Goal: Navigation & Orientation: Understand site structure

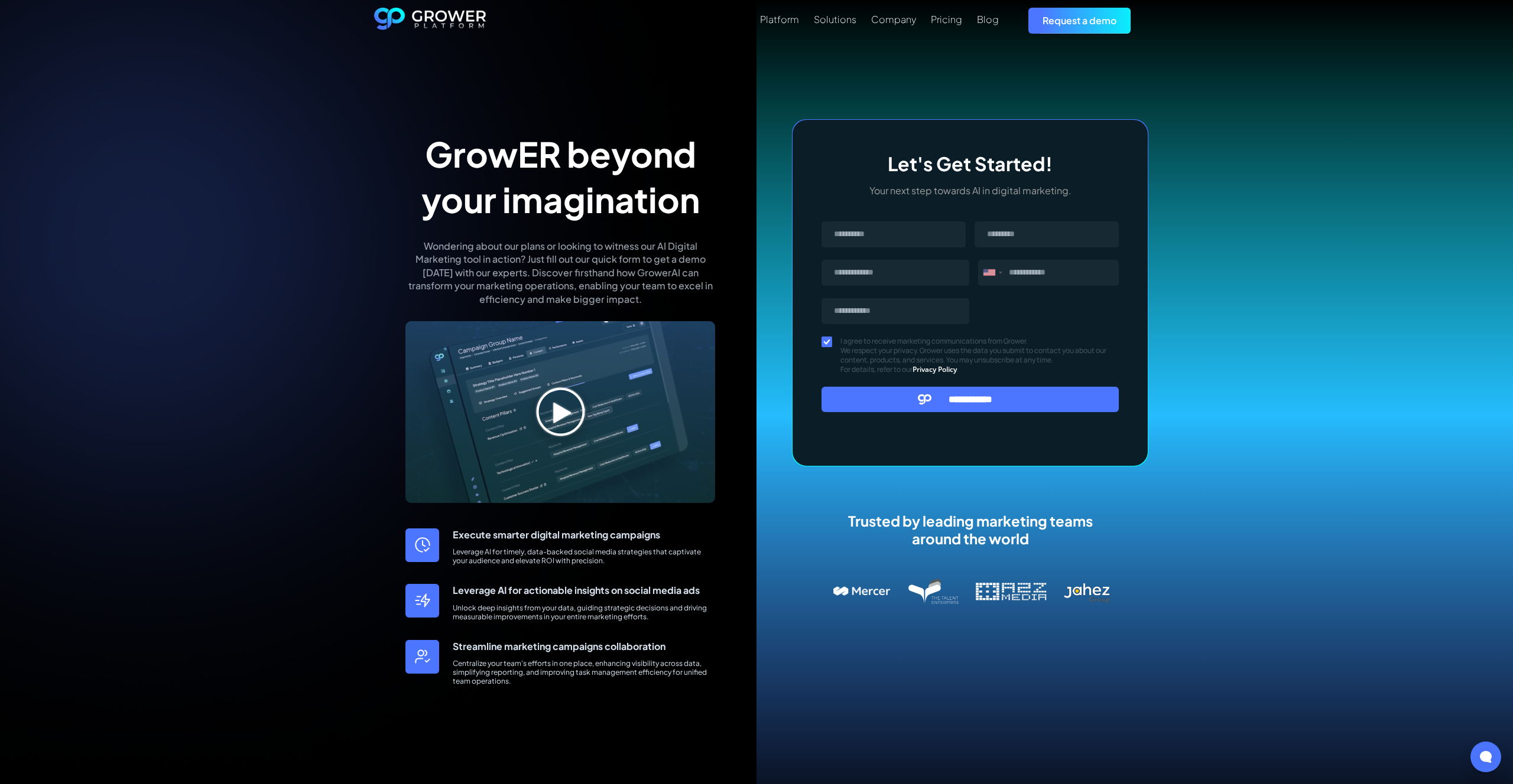
click at [538, 403] on img at bounding box center [560, 413] width 310 height 182
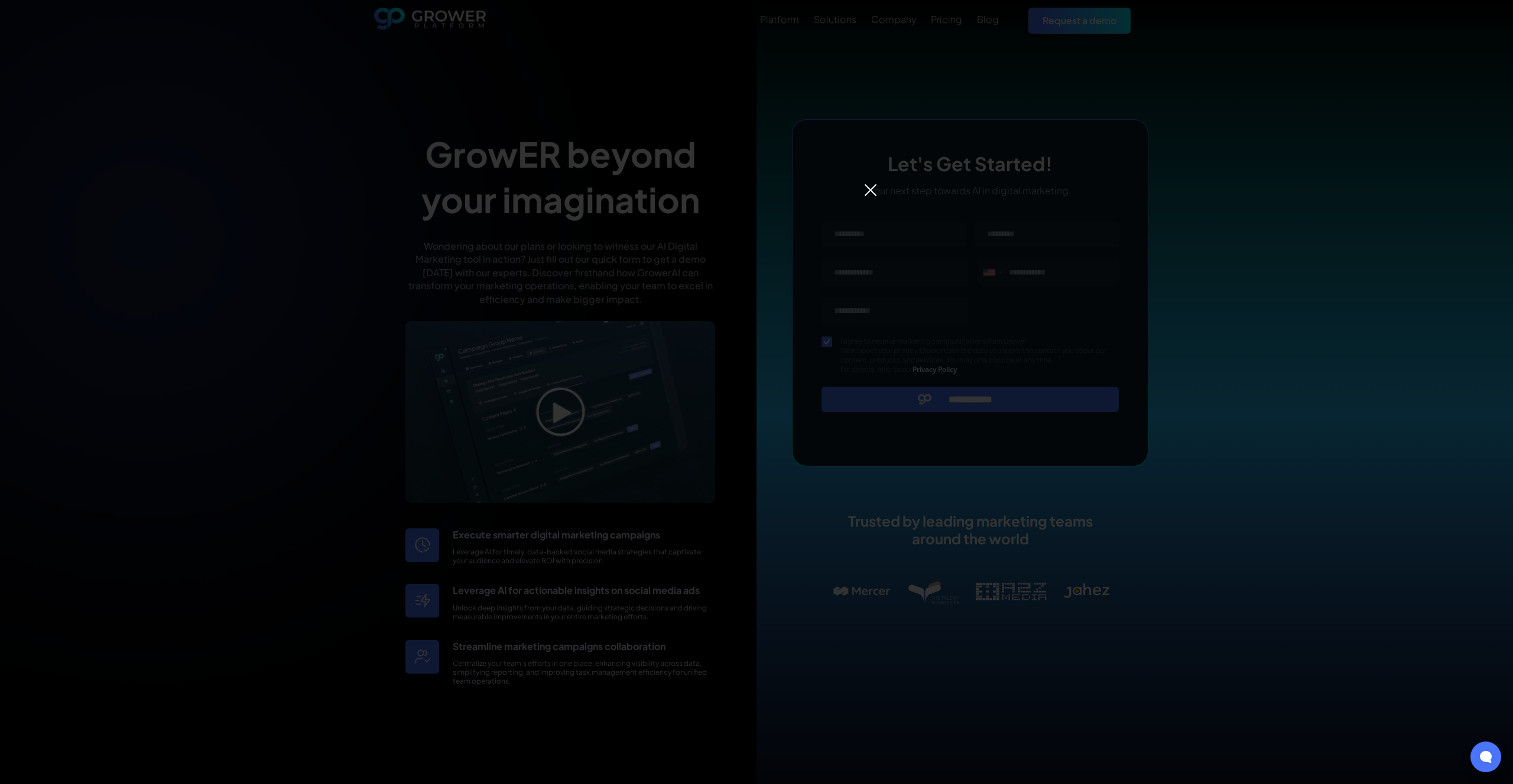
click at [863, 198] on div at bounding box center [756, 392] width 1513 height 784
click at [869, 195] on img at bounding box center [870, 190] width 14 height 14
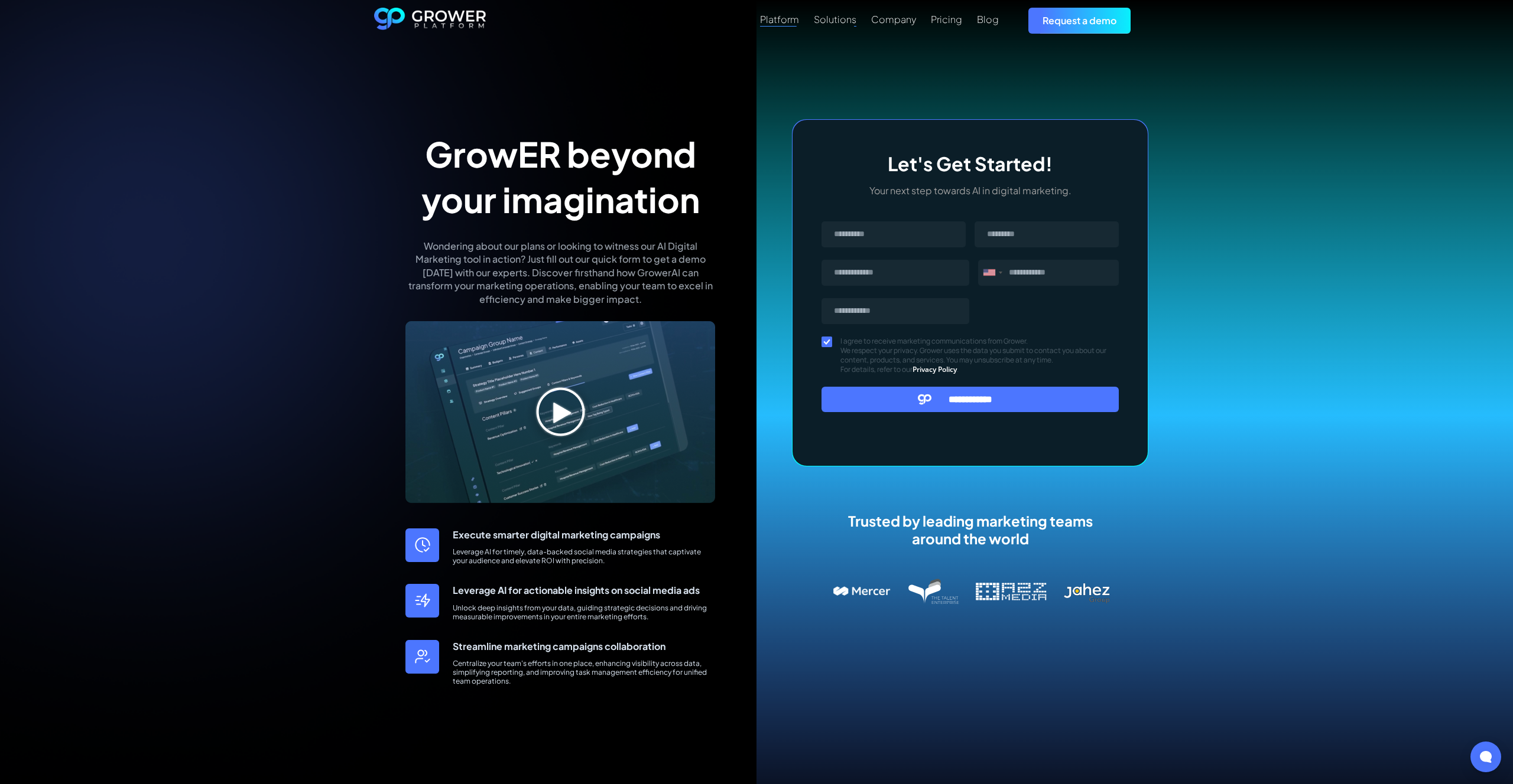
click at [781, 22] on div "Platform" at bounding box center [780, 19] width 39 height 12
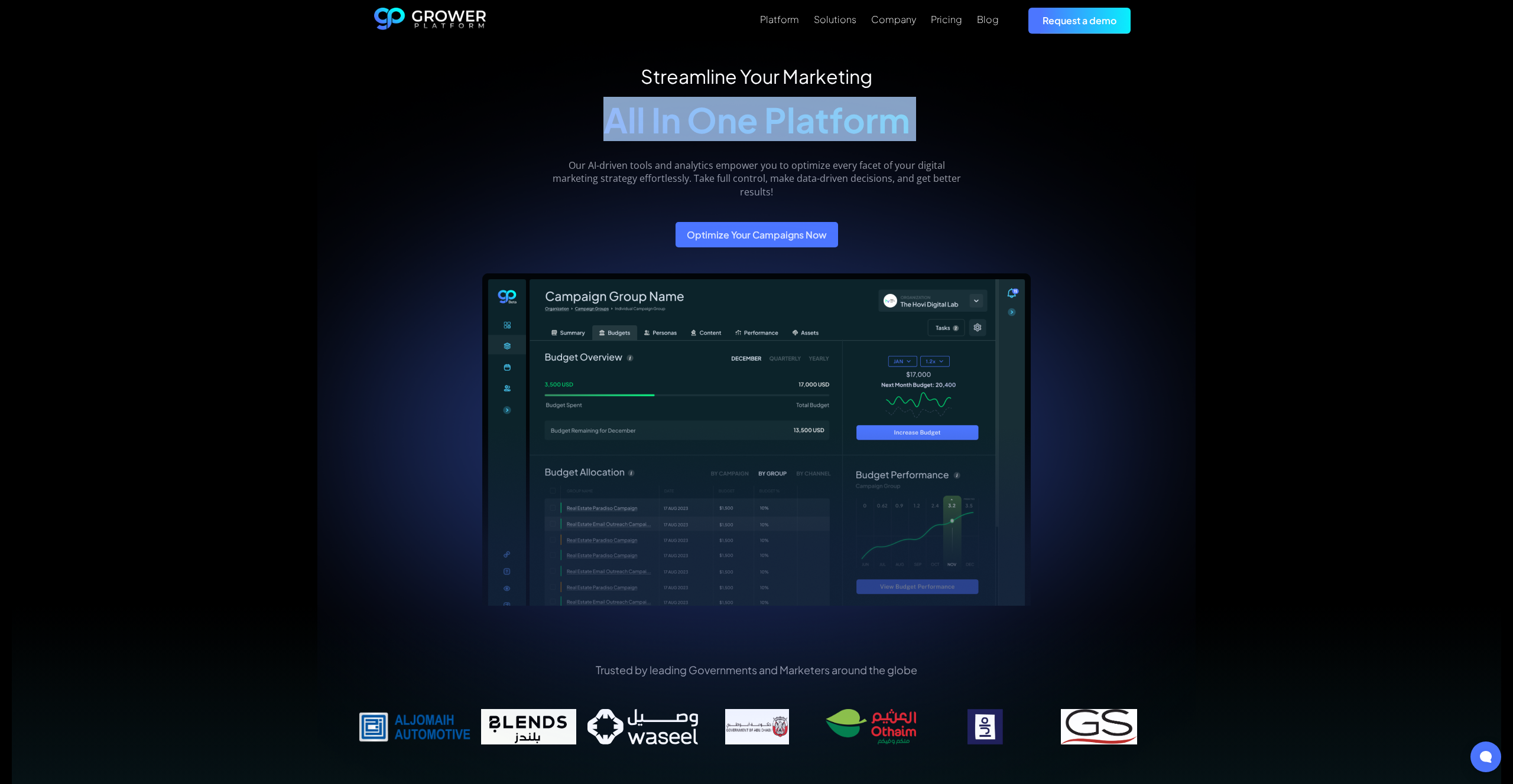
drag, startPoint x: 597, startPoint y: 119, endPoint x: 874, endPoint y: 135, distance: 277.5
click at [943, 133] on div "Streamline Your Marketing All In One Platform Our AI-driven tools and analytics…" at bounding box center [756, 156] width 419 height 182
click at [454, 20] on img "home" at bounding box center [430, 20] width 112 height 26
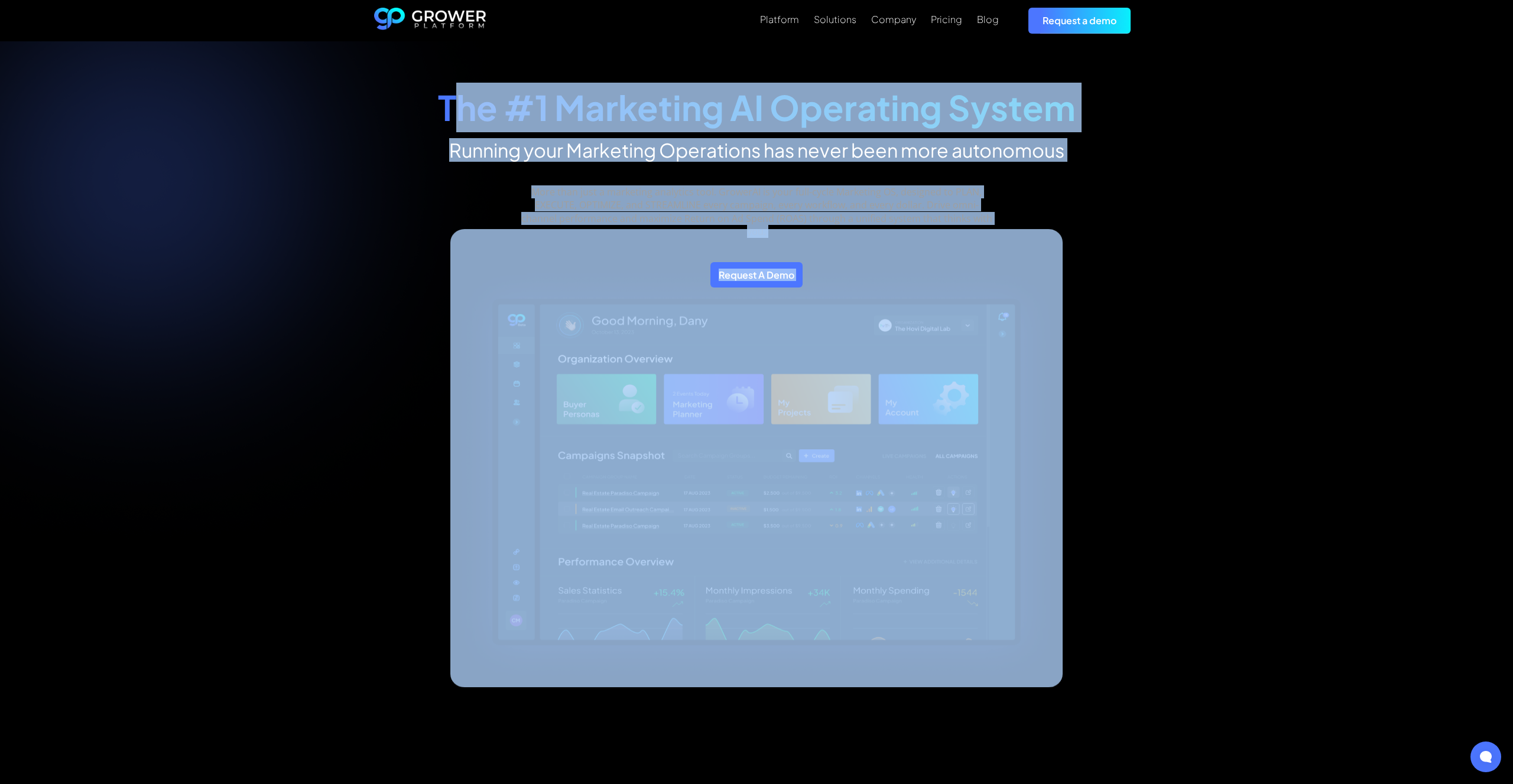
drag, startPoint x: 449, startPoint y: 101, endPoint x: 874, endPoint y: 328, distance: 481.8
click at [917, 315] on div "The #1 Marketing AI Operating System Running your Marketing Operations has neve…" at bounding box center [756, 420] width 798 height 710
click at [843, 336] on img at bounding box center [756, 474] width 612 height 425
drag, startPoint x: 1261, startPoint y: 268, endPoint x: 1244, endPoint y: 269, distance: 17.0
click at [1261, 268] on div "The #1 Marketing AI Operating System Running your Marketing Operations has neve…" at bounding box center [756, 532] width 1513 height 982
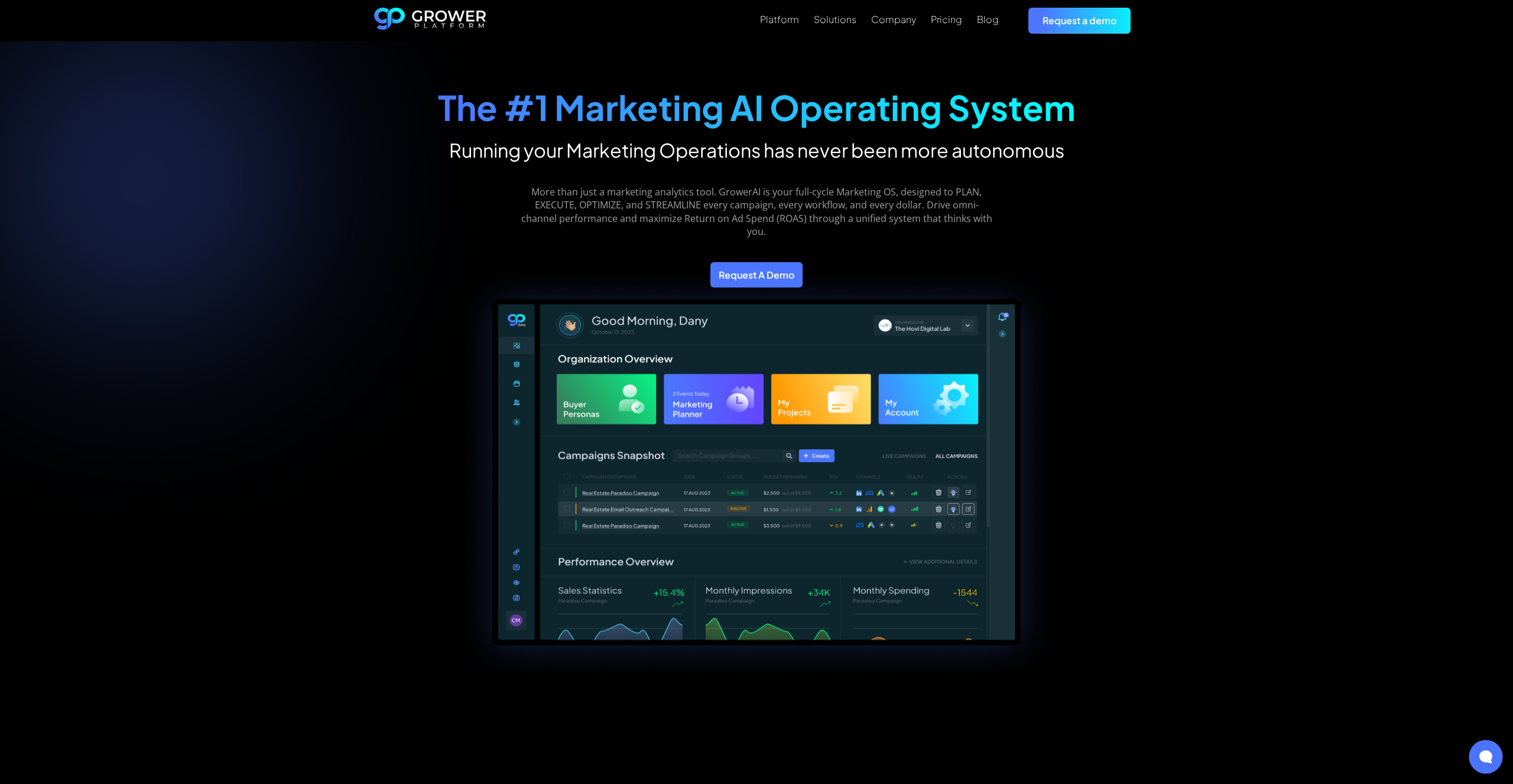
click at [1498, 755] on div at bounding box center [1485, 756] width 34 height 34
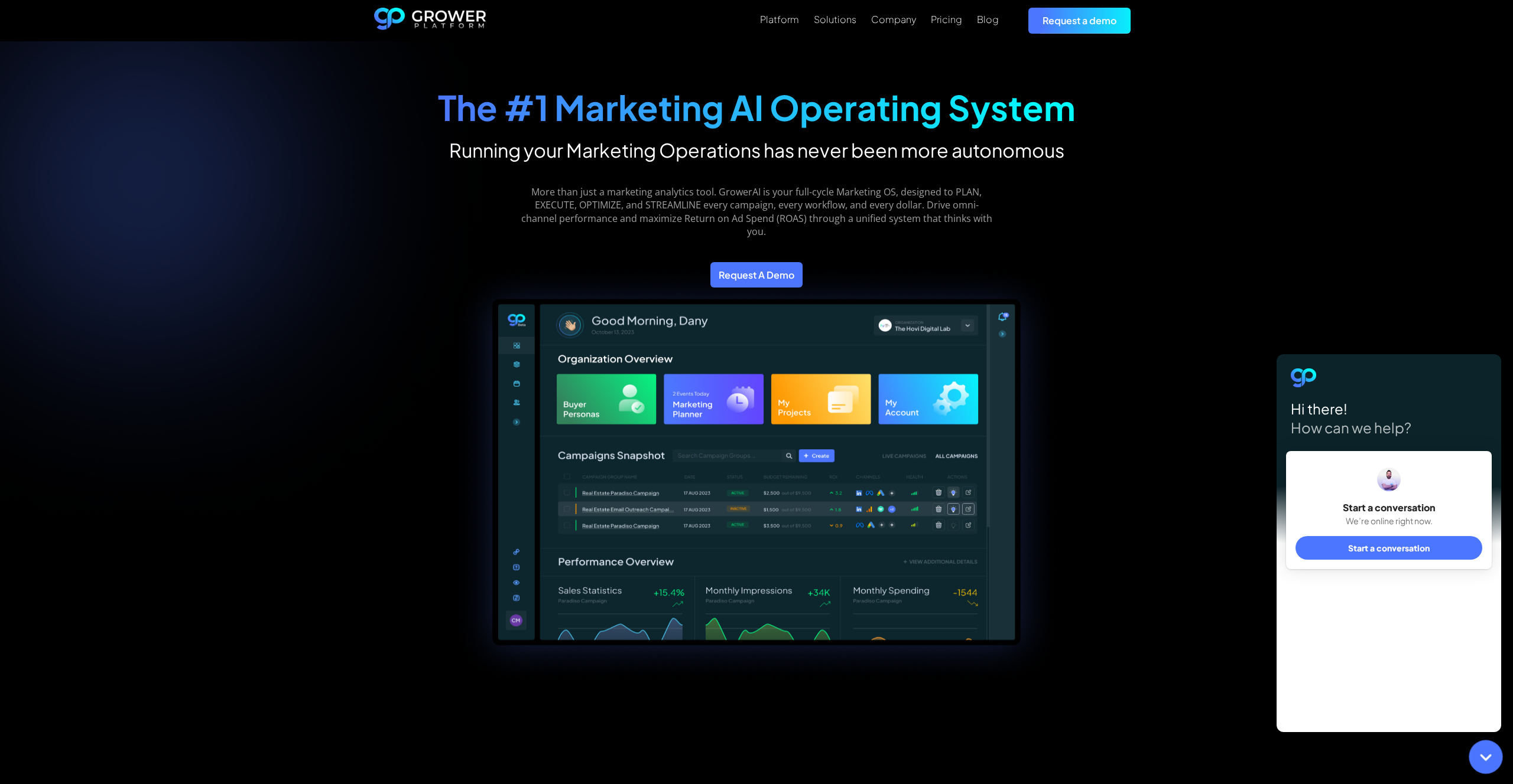
drag, startPoint x: 1495, startPoint y: 749, endPoint x: 1477, endPoint y: 743, distance: 19.0
click at [1495, 748] on div at bounding box center [1485, 756] width 34 height 34
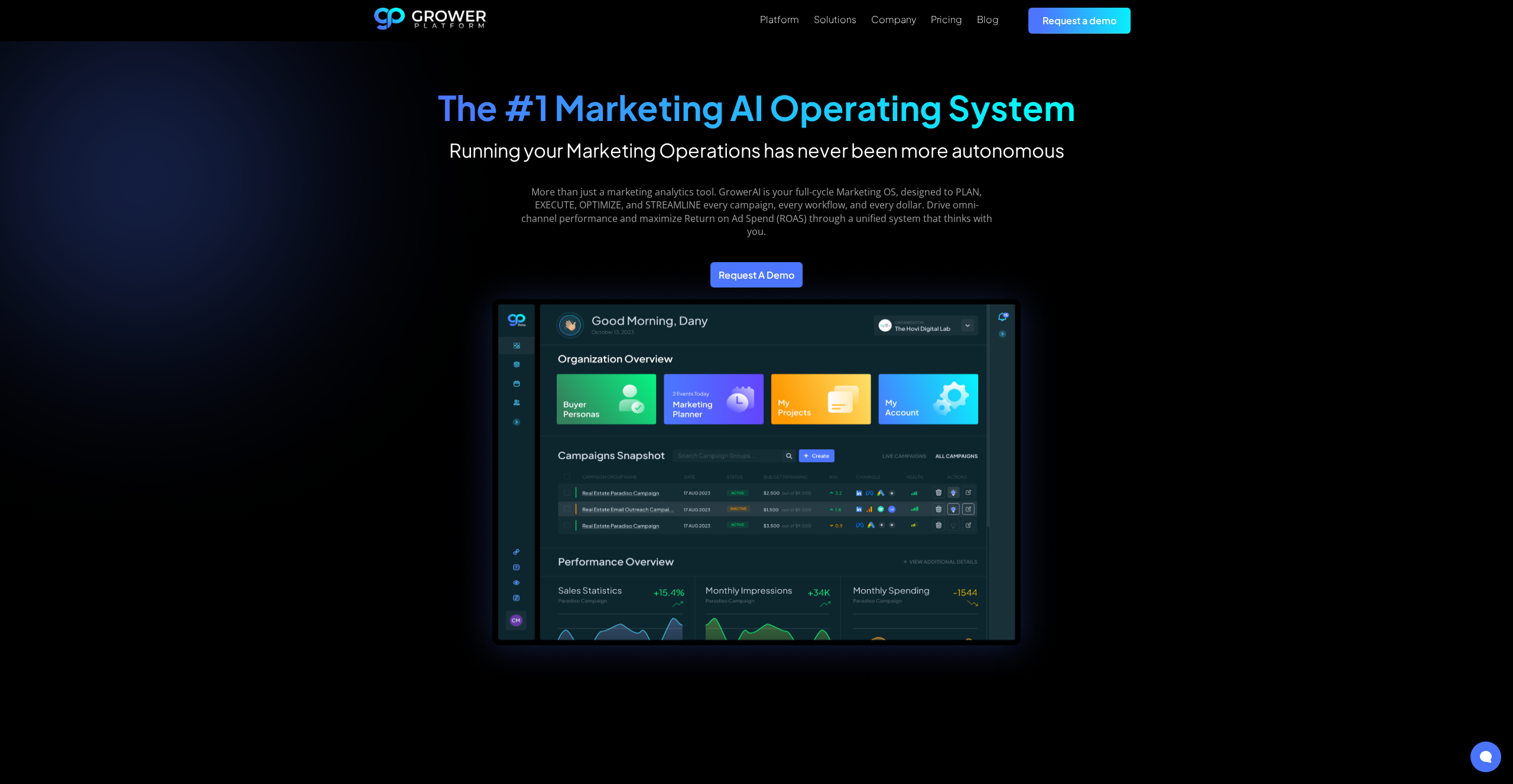
click at [915, 25] on link "Company" at bounding box center [893, 19] width 45 height 14
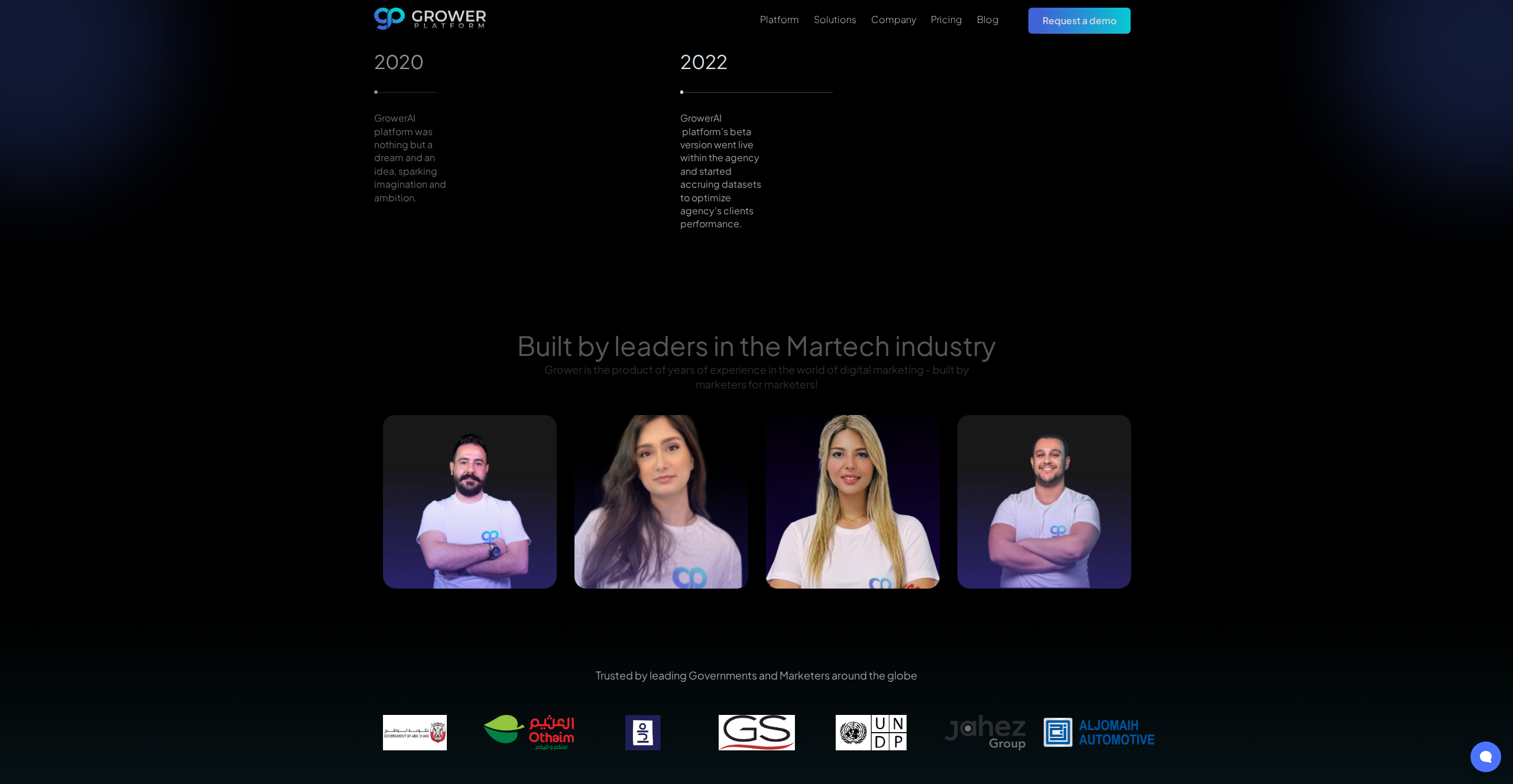
scroll to position [1044, 0]
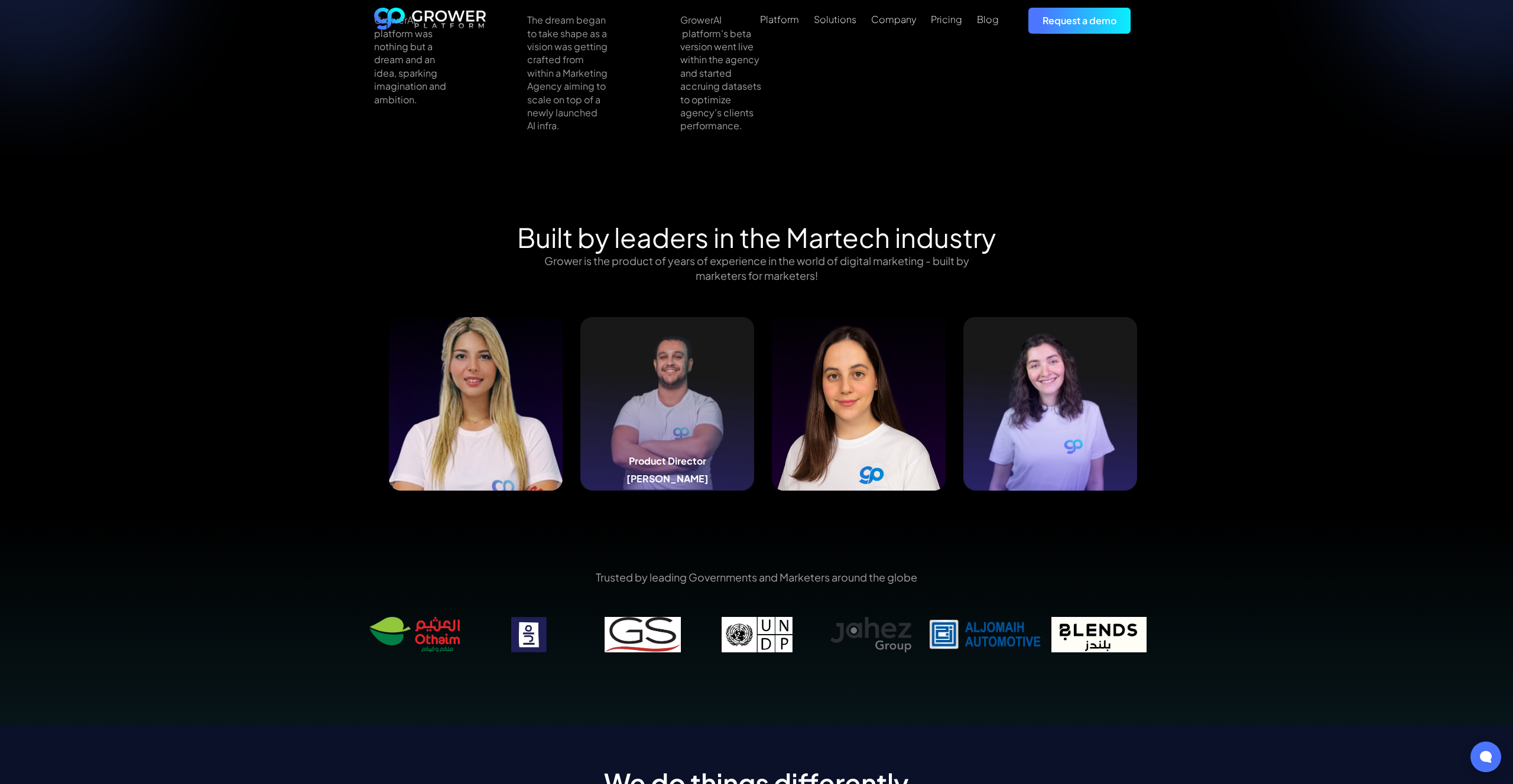
drag, startPoint x: 919, startPoint y: 382, endPoint x: 684, endPoint y: 382, distance: 235.0
click at [689, 382] on img at bounding box center [666, 404] width 174 height 174
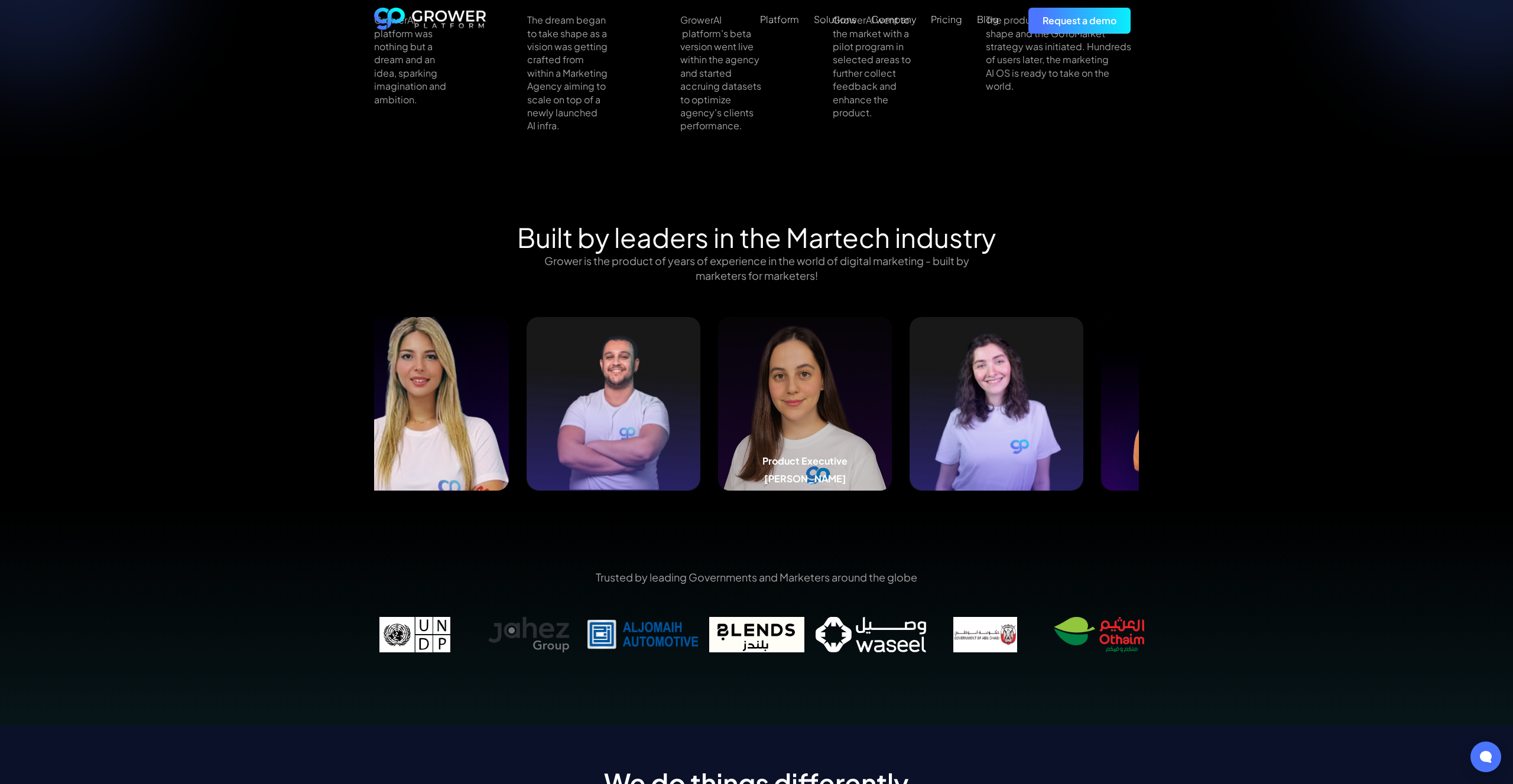
drag, startPoint x: 1080, startPoint y: 391, endPoint x: 699, endPoint y: 383, distance: 381.1
click at [718, 383] on img at bounding box center [805, 404] width 174 height 174
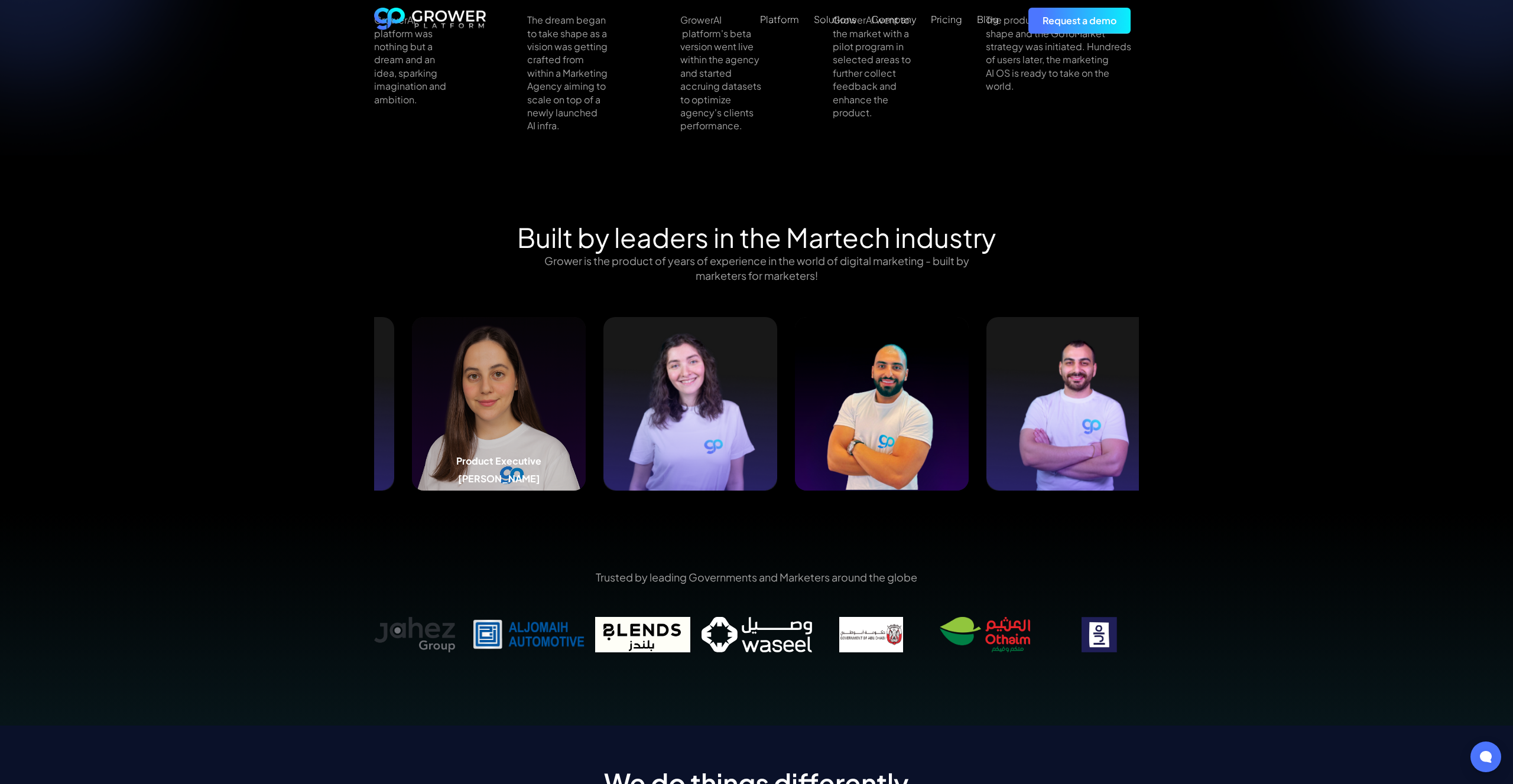
drag, startPoint x: 887, startPoint y: 395, endPoint x: 456, endPoint y: 384, distance: 431.1
click at [456, 384] on img at bounding box center [498, 404] width 174 height 174
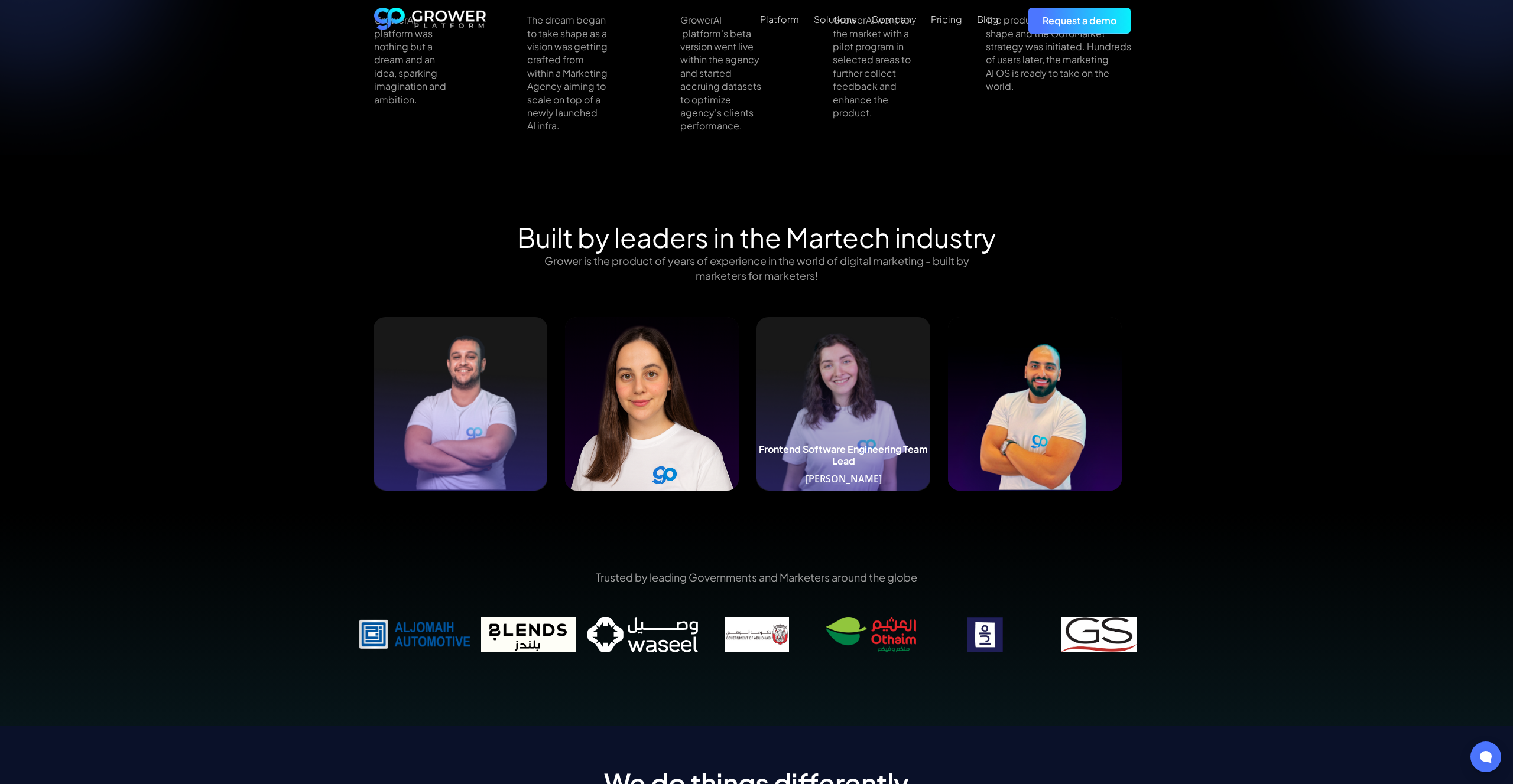
drag, startPoint x: 838, startPoint y: 418, endPoint x: 426, endPoint y: 409, distance: 412.1
click at [756, 409] on img at bounding box center [843, 404] width 174 height 174
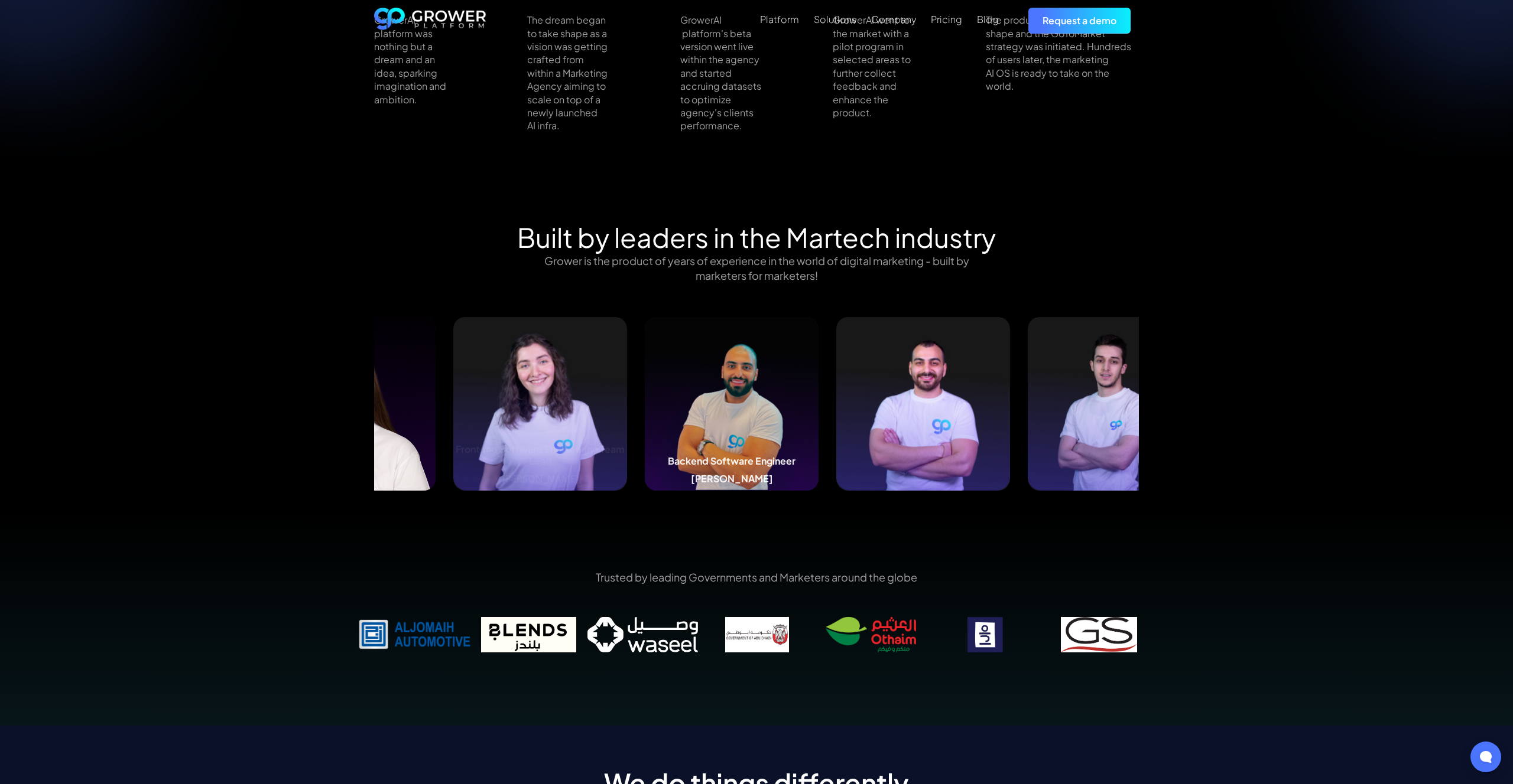
drag, startPoint x: 781, startPoint y: 415, endPoint x: 410, endPoint y: 412, distance: 371.0
click at [645, 412] on img at bounding box center [732, 404] width 174 height 174
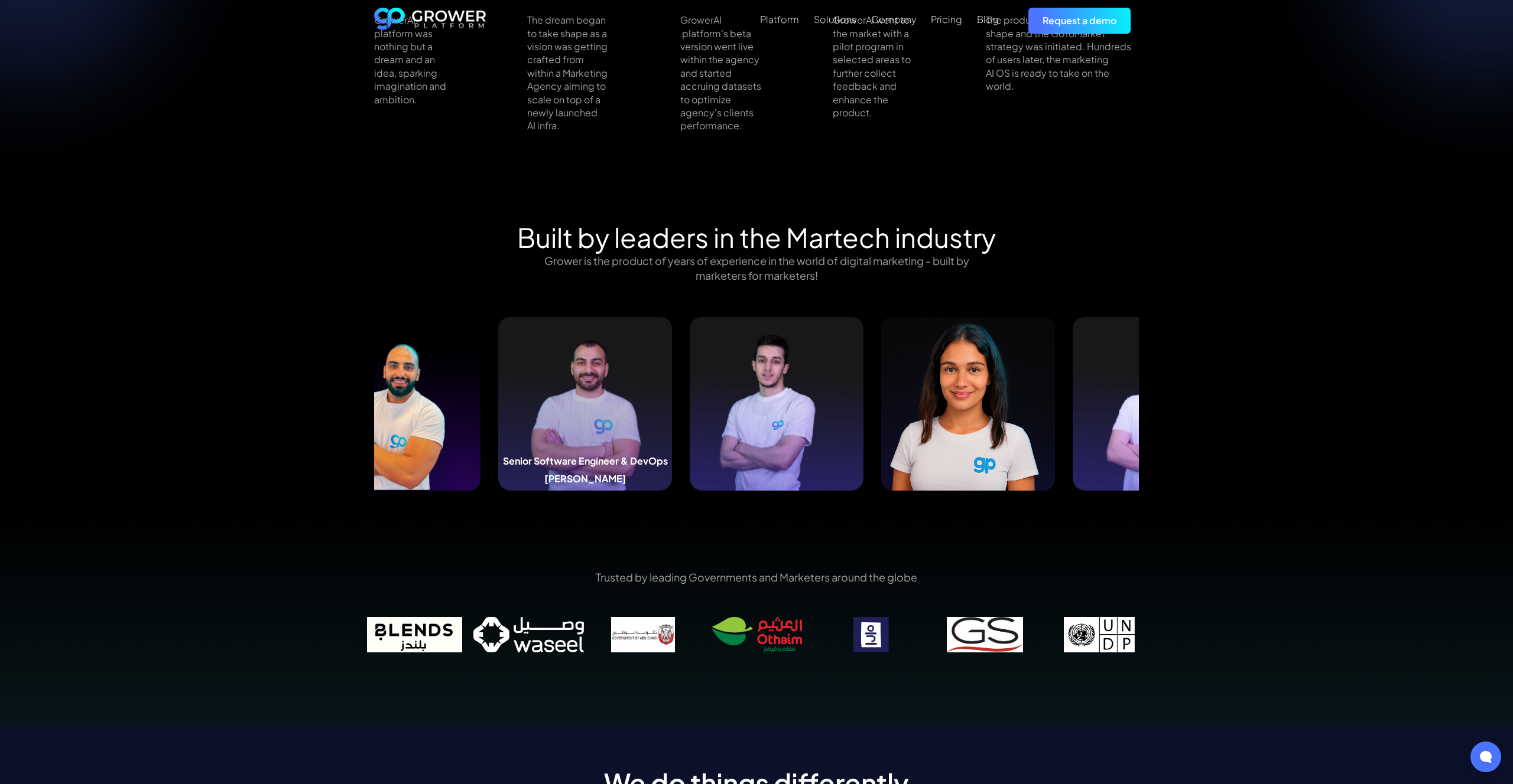
drag, startPoint x: 935, startPoint y: 418, endPoint x: 645, endPoint y: 418, distance: 290.0
click at [647, 418] on img at bounding box center [585, 404] width 174 height 174
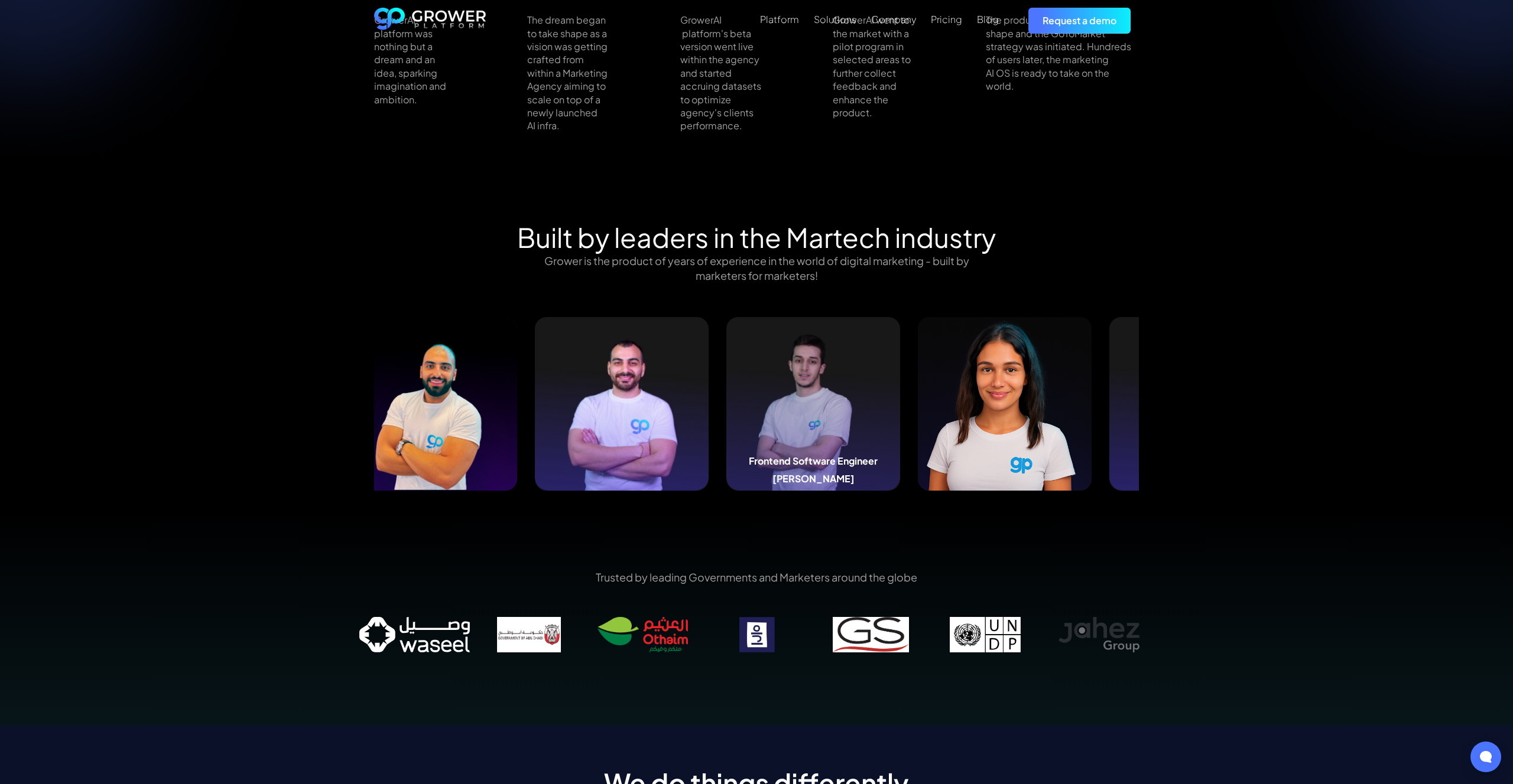
drag, startPoint x: 903, startPoint y: 436, endPoint x: 617, endPoint y: 423, distance: 286.3
click at [726, 423] on img at bounding box center [812, 404] width 174 height 174
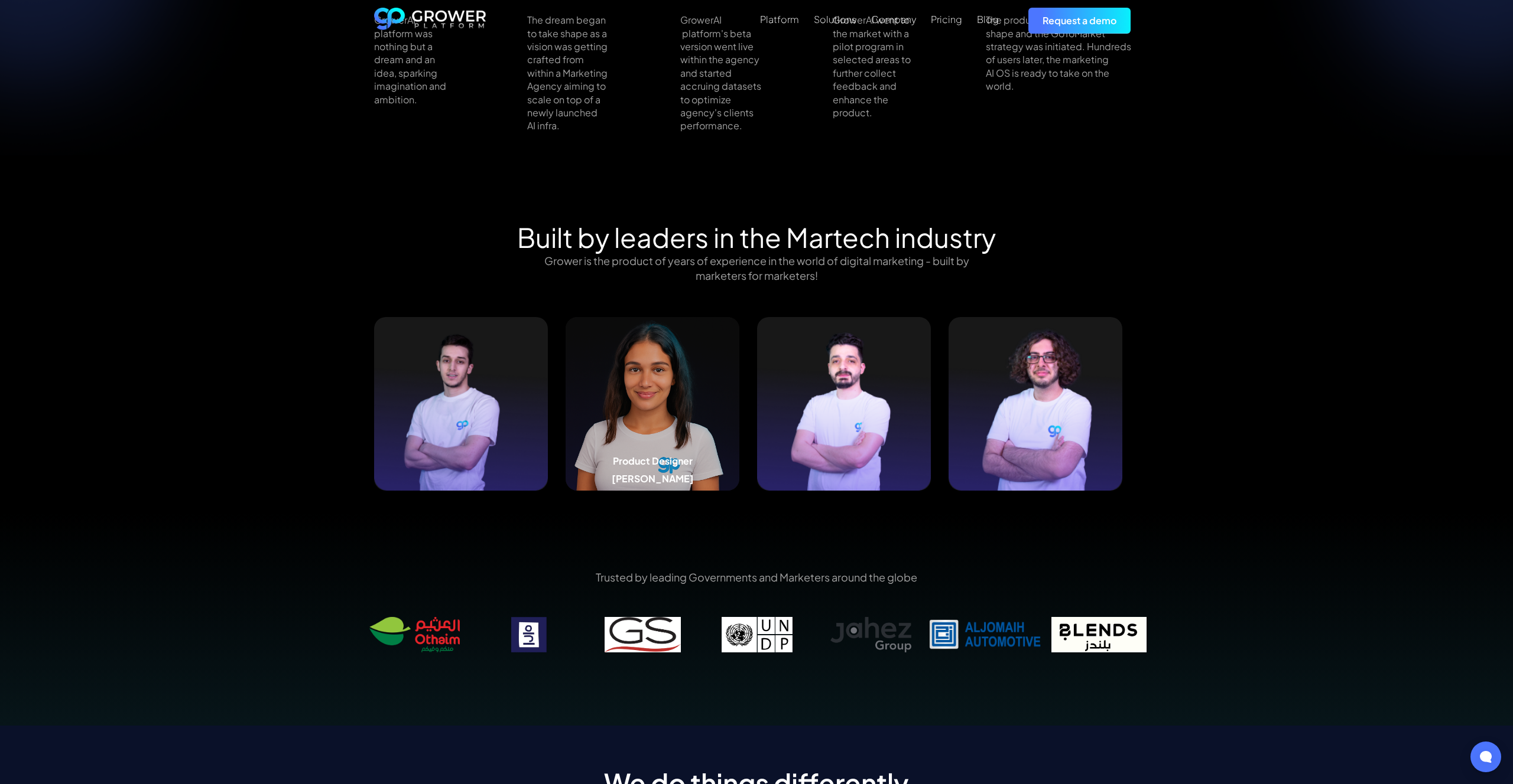
drag, startPoint x: 710, startPoint y: 381, endPoint x: 697, endPoint y: 381, distance: 13.0
click at [697, 381] on img at bounding box center [652, 404] width 174 height 174
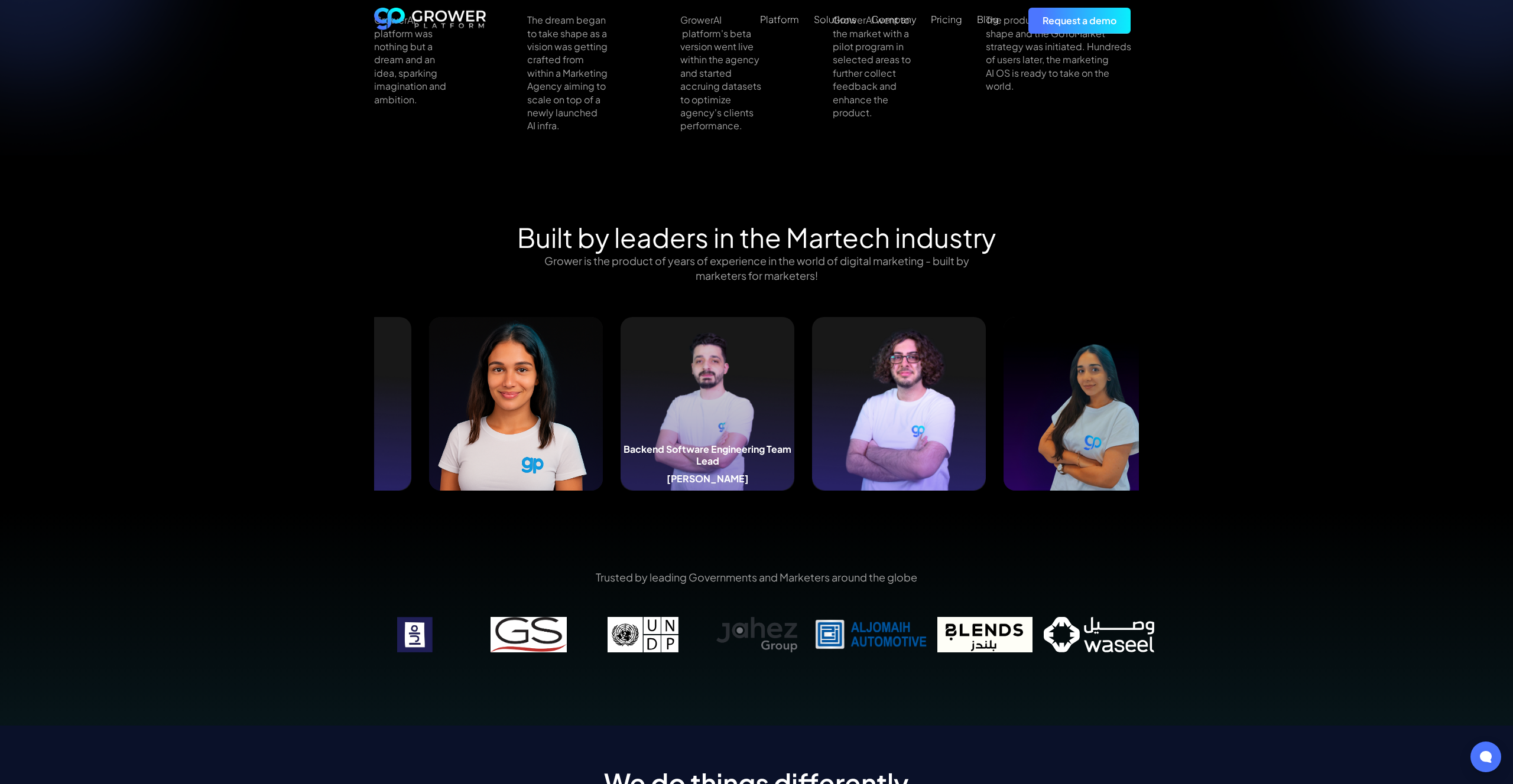
drag, startPoint x: 891, startPoint y: 385, endPoint x: 733, endPoint y: 382, distance: 158.0
click at [733, 382] on img at bounding box center [707, 404] width 174 height 174
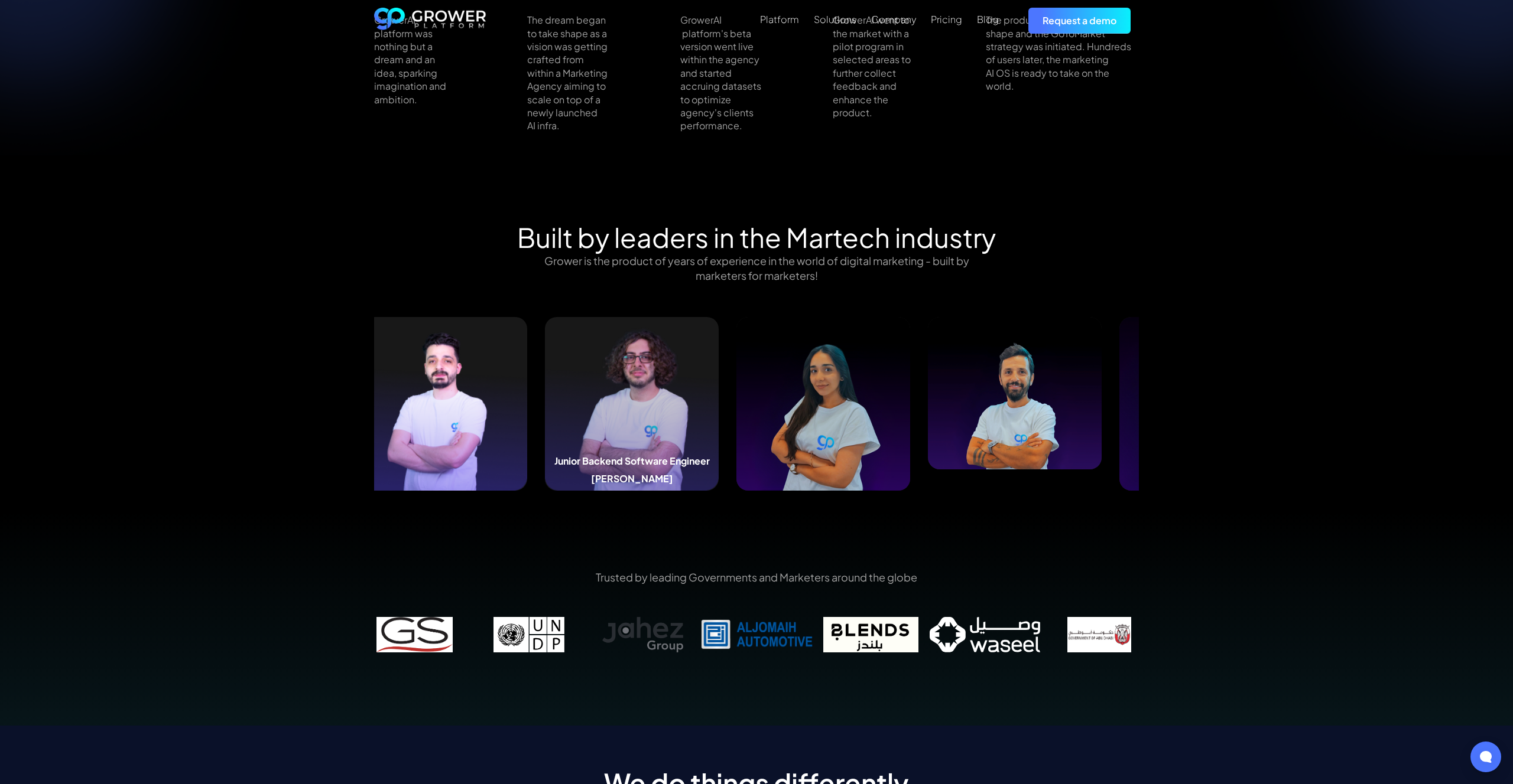
drag, startPoint x: 725, startPoint y: 379, endPoint x: 613, endPoint y: 377, distance: 112.0
click at [614, 377] on img at bounding box center [632, 404] width 174 height 174
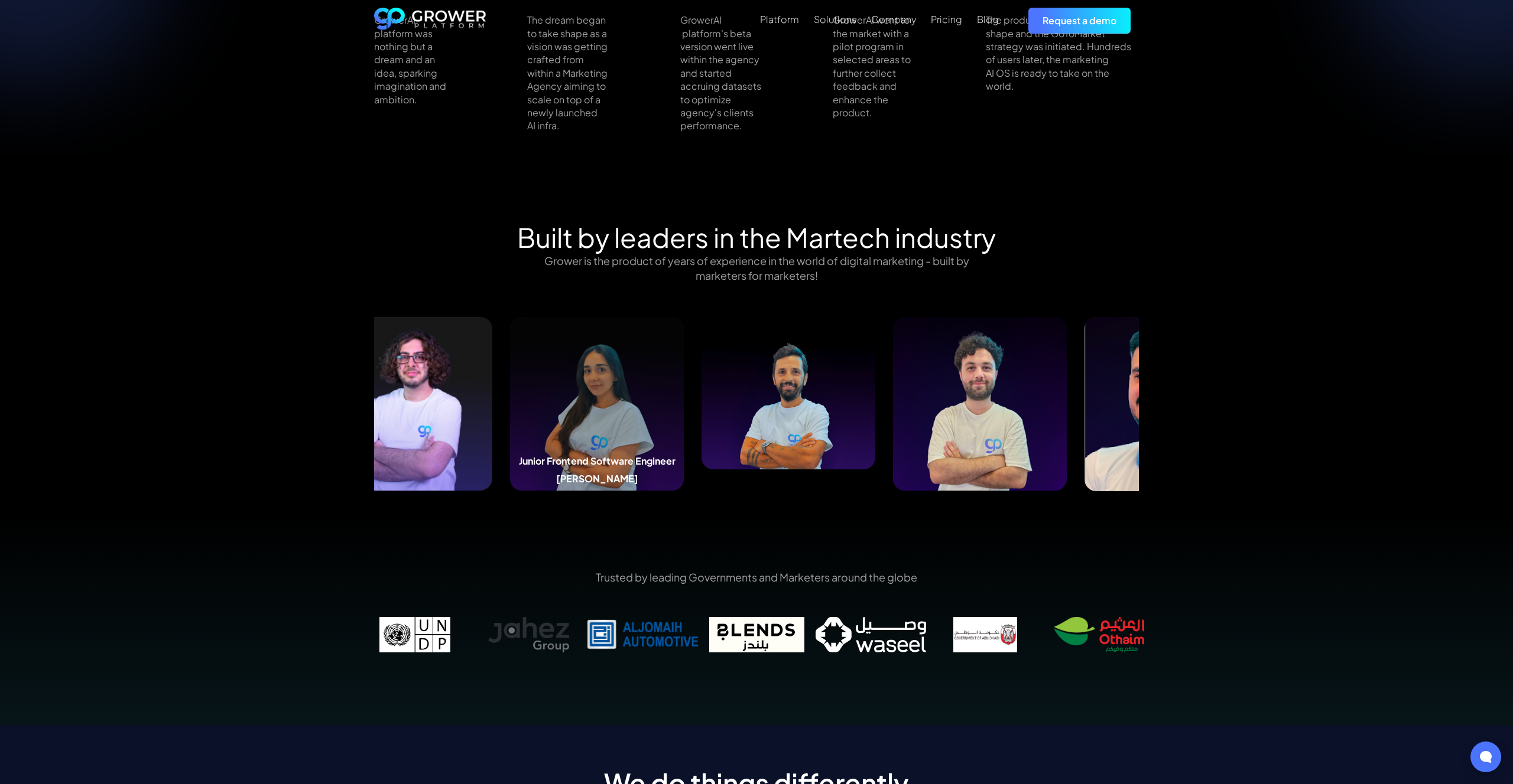
drag, startPoint x: 872, startPoint y: 385, endPoint x: 541, endPoint y: 360, distance: 331.9
click at [541, 360] on img at bounding box center [596, 404] width 174 height 174
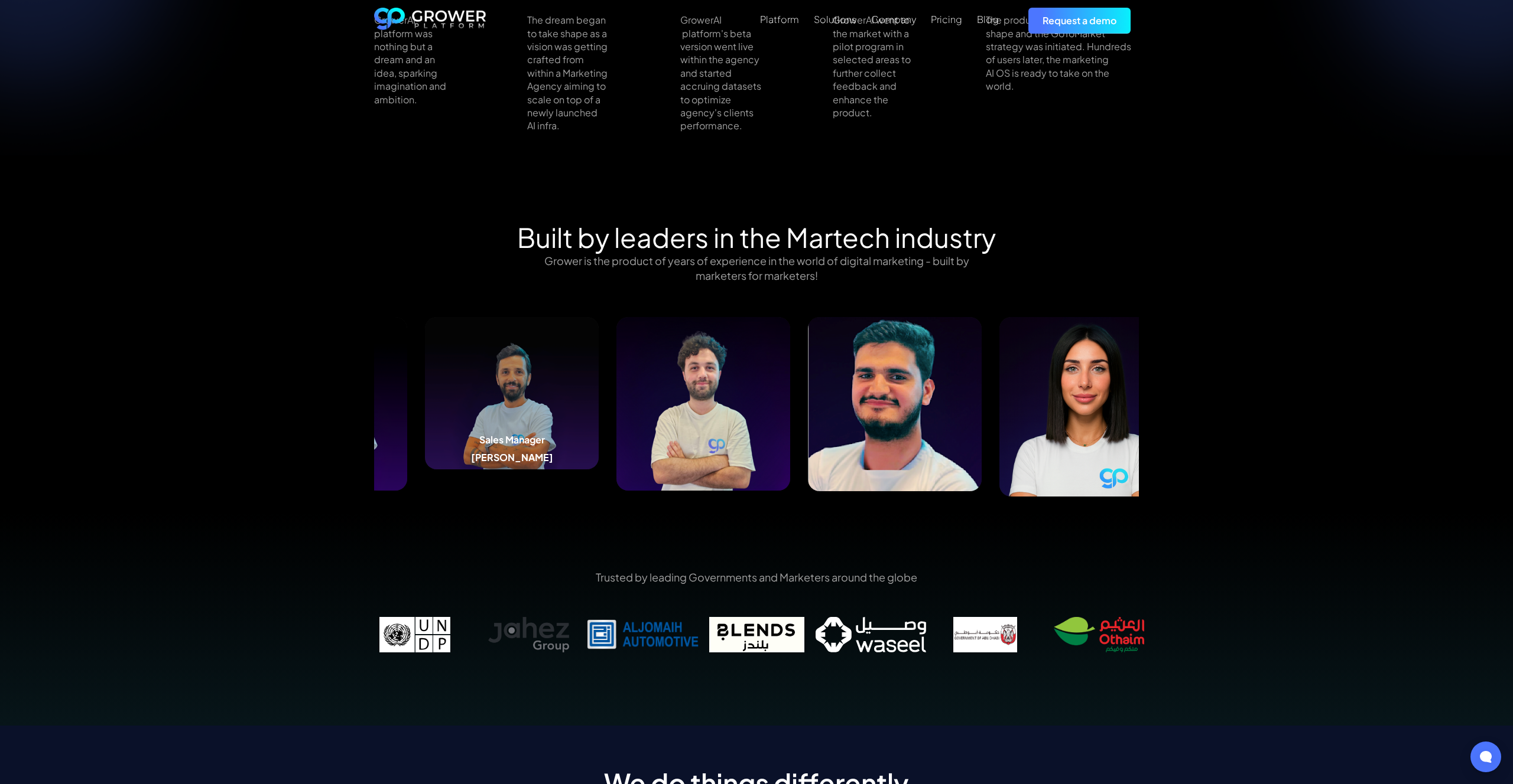
drag, startPoint x: 914, startPoint y: 377, endPoint x: 505, endPoint y: 352, distance: 409.8
click at [505, 352] on img at bounding box center [512, 393] width 174 height 152
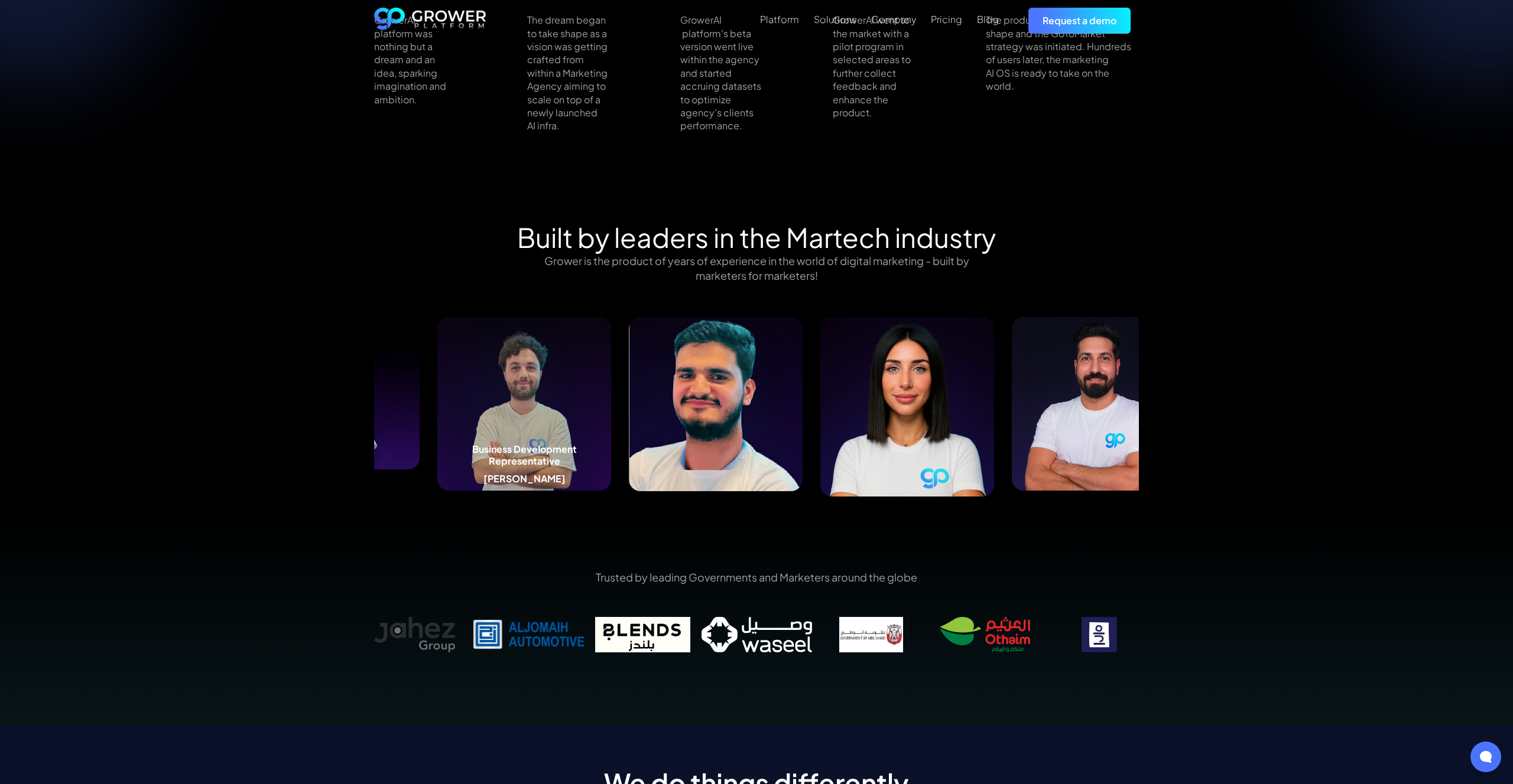
drag, startPoint x: 869, startPoint y: 403, endPoint x: 571, endPoint y: 387, distance: 298.4
click at [572, 387] on img at bounding box center [523, 404] width 174 height 174
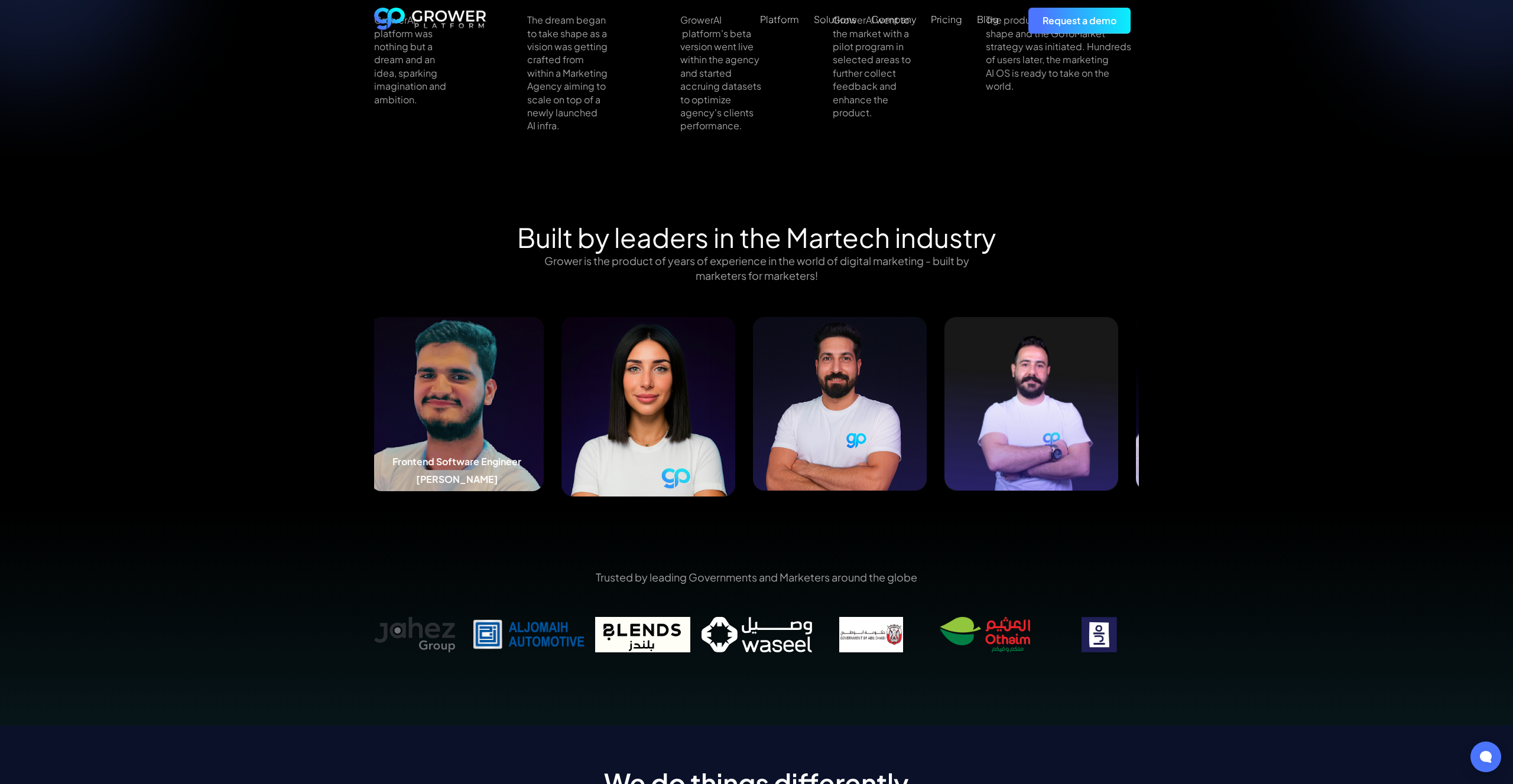
drag, startPoint x: 846, startPoint y: 399, endPoint x: 423, endPoint y: 359, distance: 424.9
click at [426, 359] on img at bounding box center [456, 405] width 174 height 175
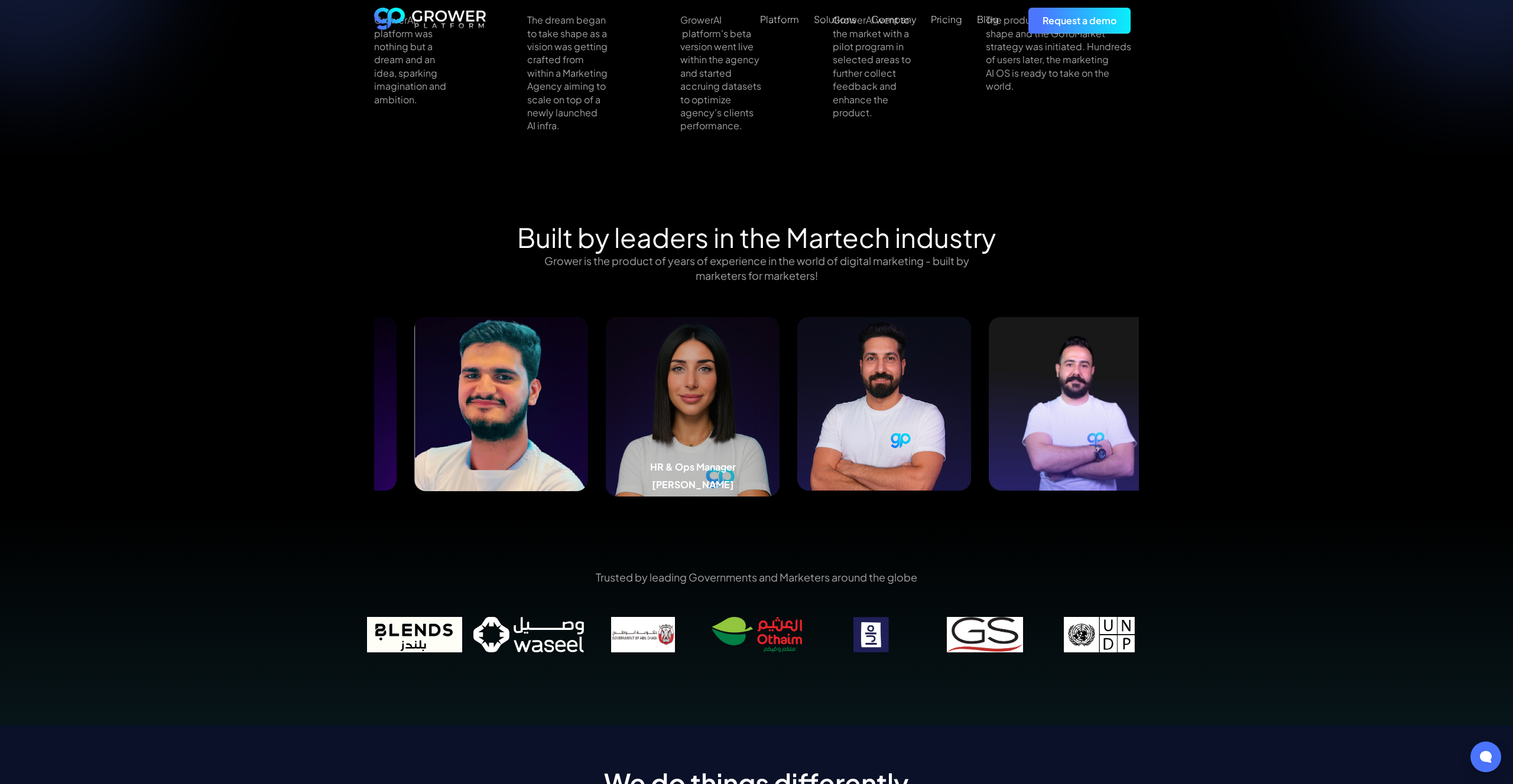
drag, startPoint x: 894, startPoint y: 412, endPoint x: 727, endPoint y: 404, distance: 167.2
click at [728, 404] on img at bounding box center [692, 407] width 174 height 179
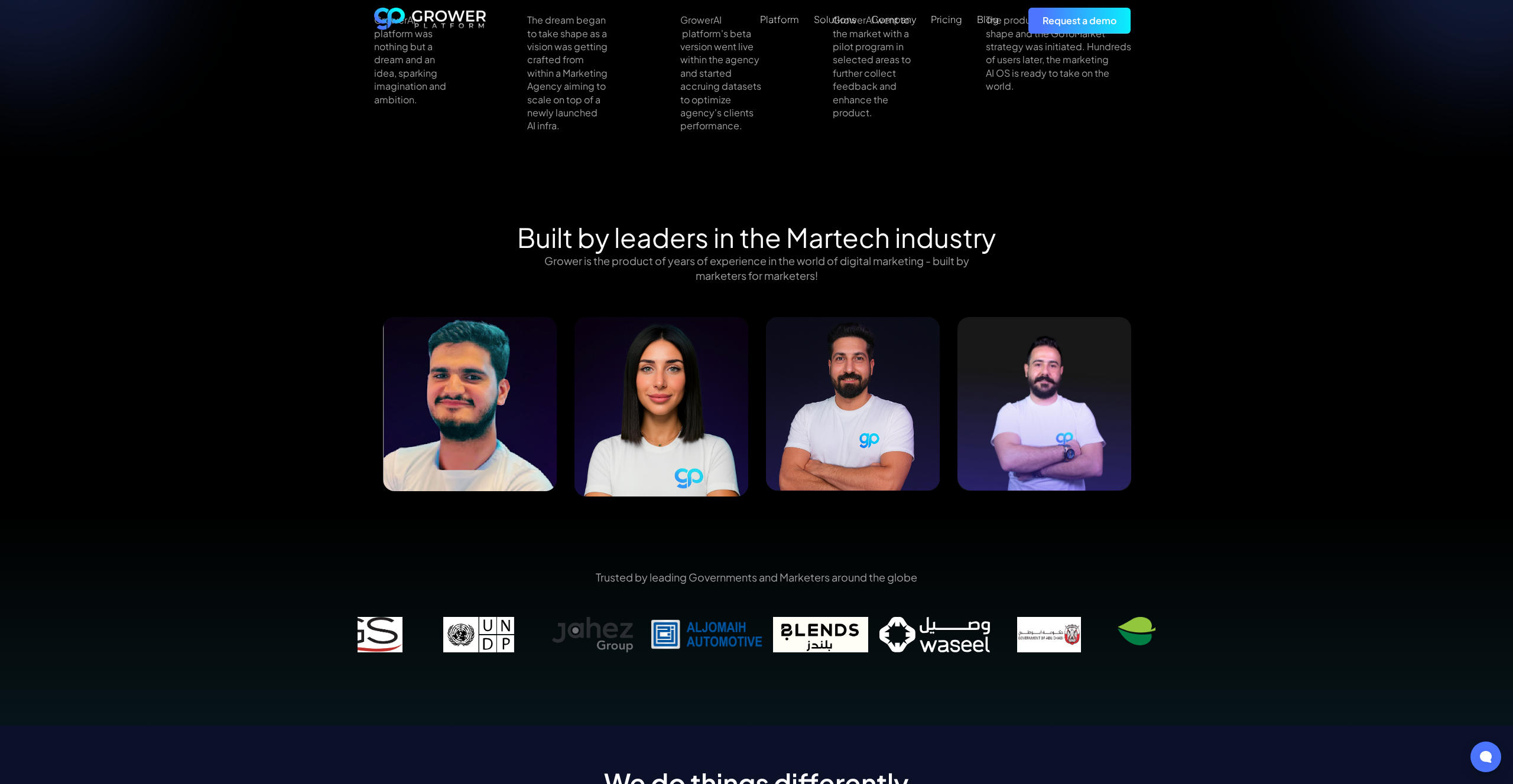
drag, startPoint x: 1035, startPoint y: 641, endPoint x: 863, endPoint y: 643, distance: 172.0
click at [863, 643] on img at bounding box center [820, 634] width 114 height 36
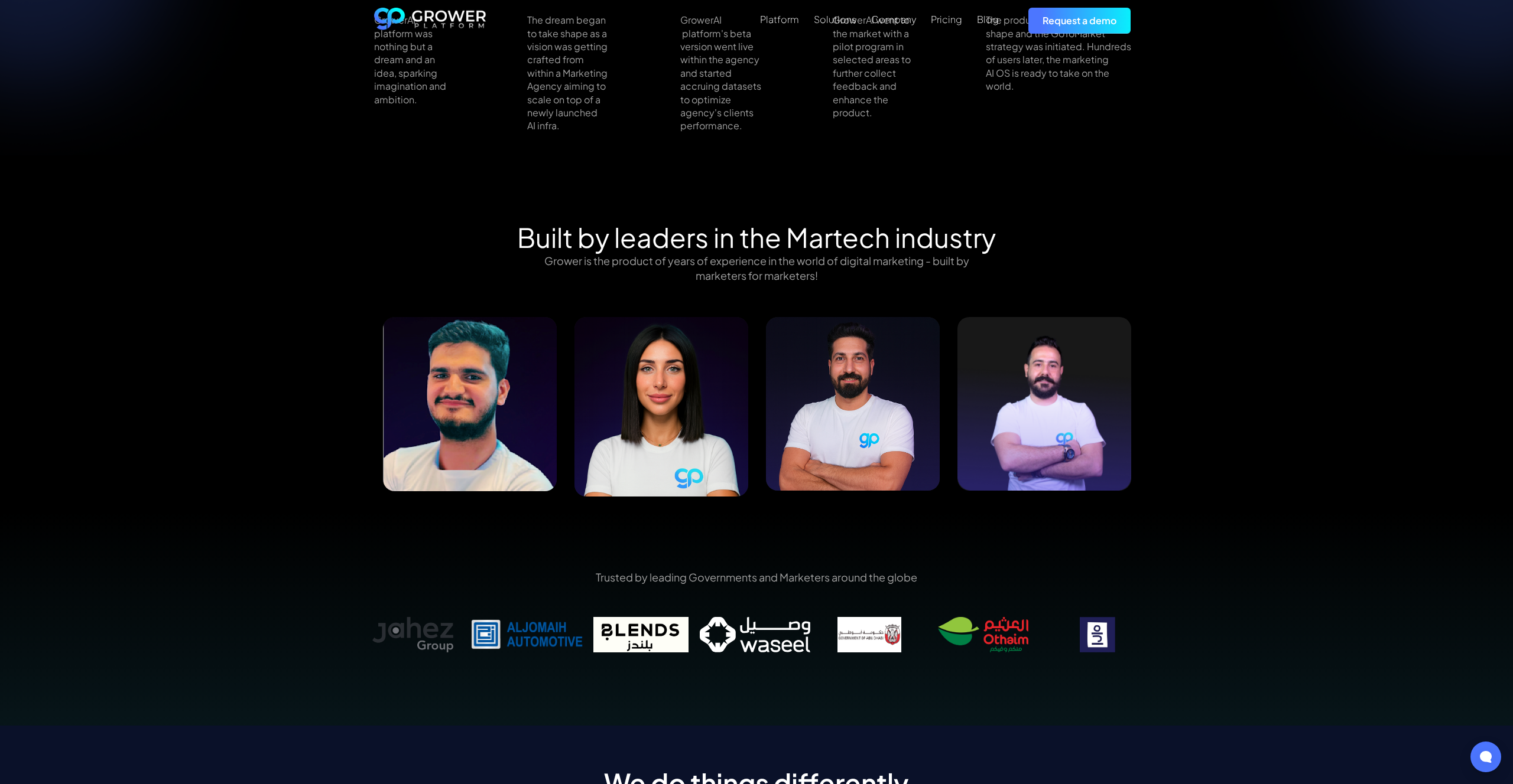
drag, startPoint x: 1121, startPoint y: 642, endPoint x: 881, endPoint y: 643, distance: 240.0
click at [881, 643] on img at bounding box center [869, 634] width 114 height 36
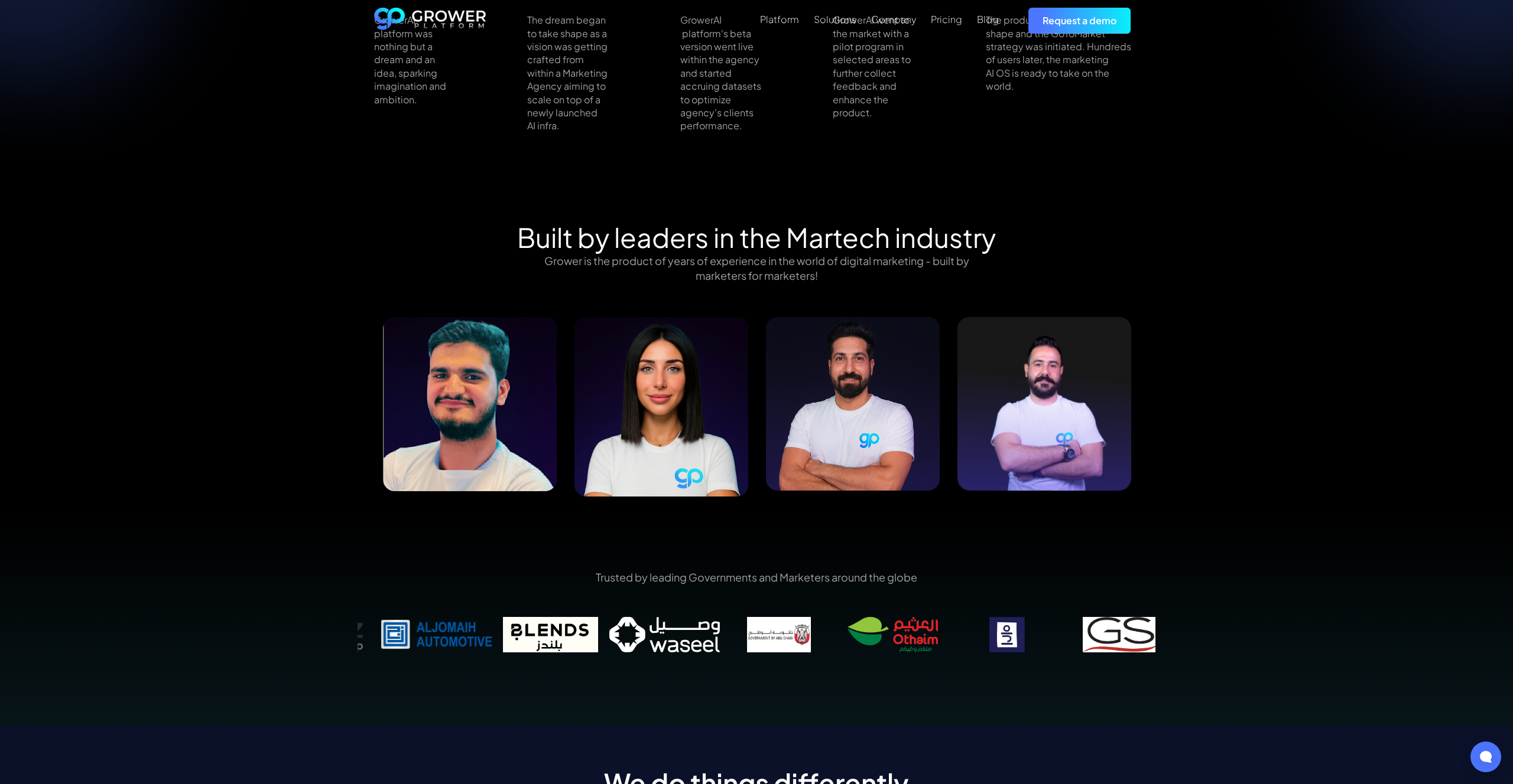
drag, startPoint x: 951, startPoint y: 644, endPoint x: 880, endPoint y: 649, distance: 71.2
click at [881, 649] on img at bounding box center [892, 634] width 114 height 36
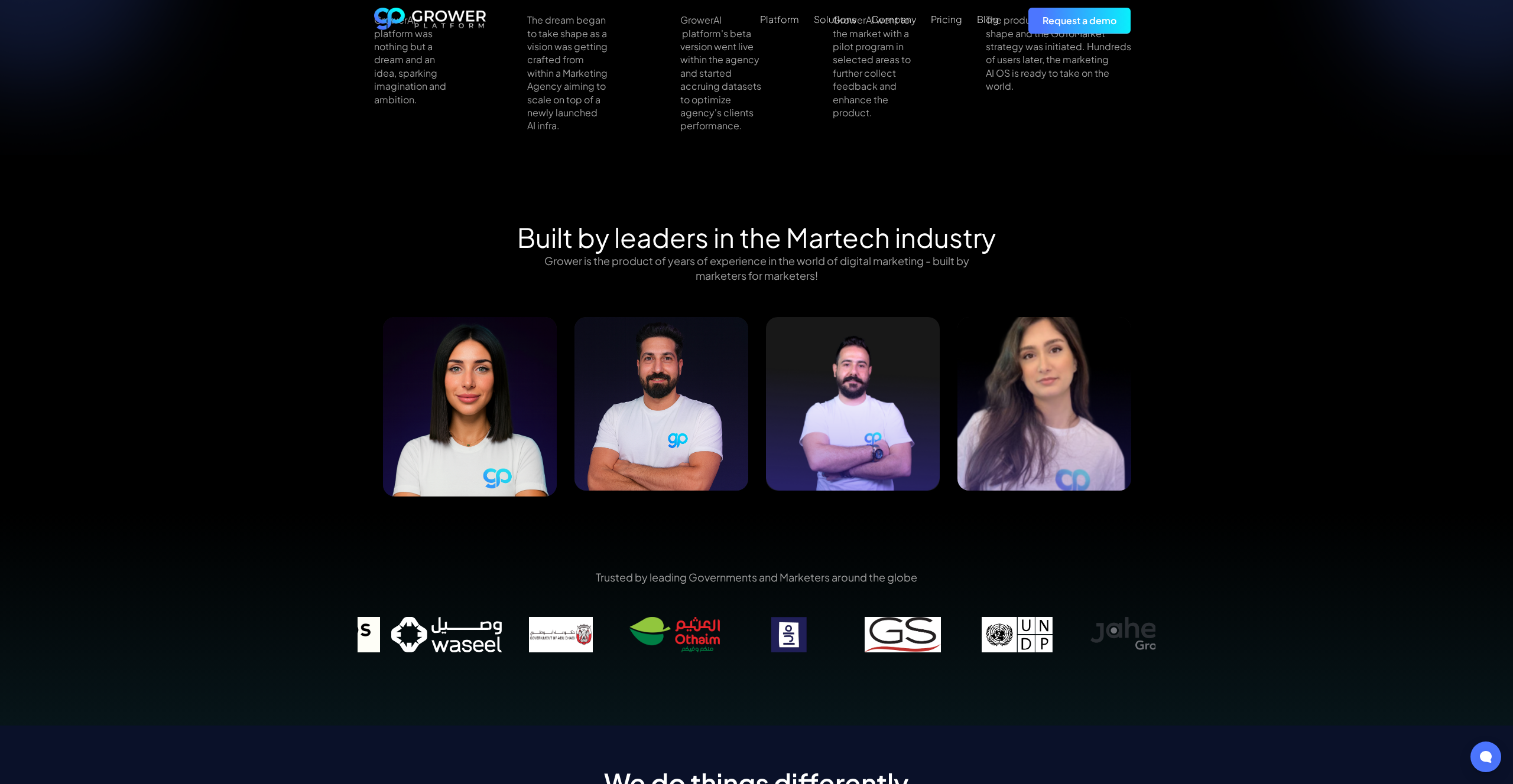
drag, startPoint x: 1086, startPoint y: 644, endPoint x: 777, endPoint y: 641, distance: 309.0
click at [776, 641] on img at bounding box center [788, 634] width 114 height 36
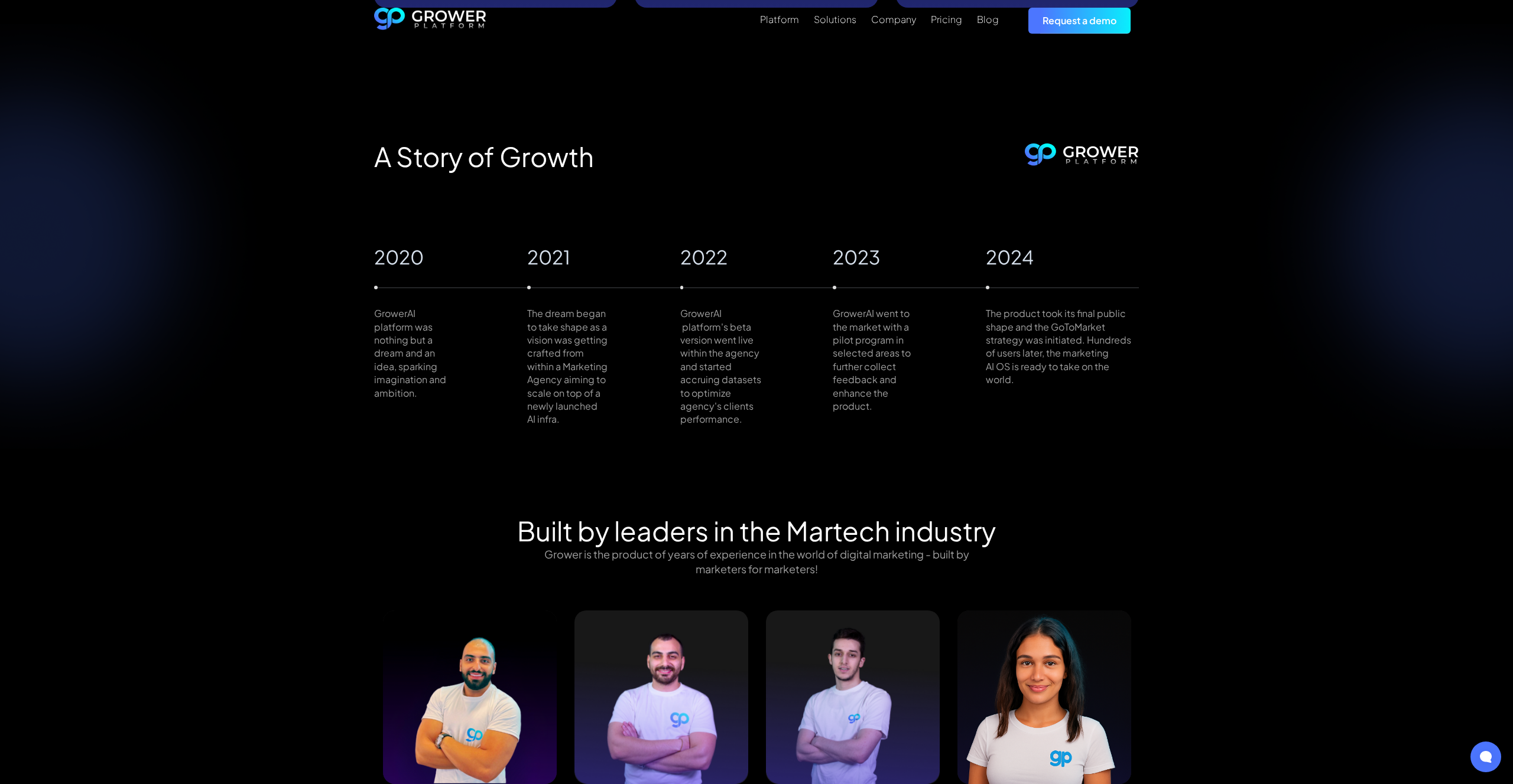
scroll to position [0, 0]
